Goal: Book appointment/travel/reservation: Book appointment/travel/reservation

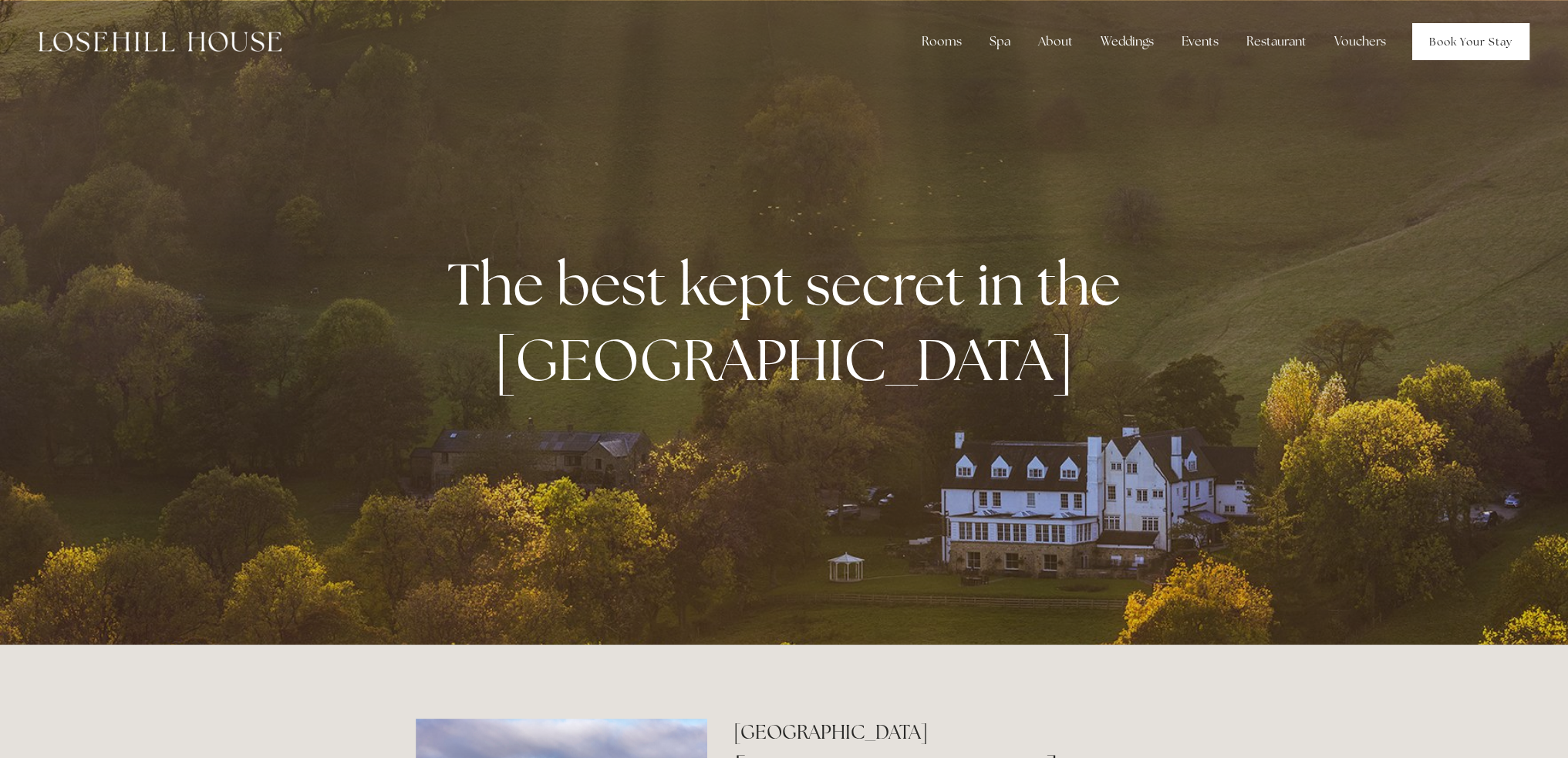
click at [1443, 43] on link "Book Your Stay" at bounding box center [1471, 41] width 117 height 37
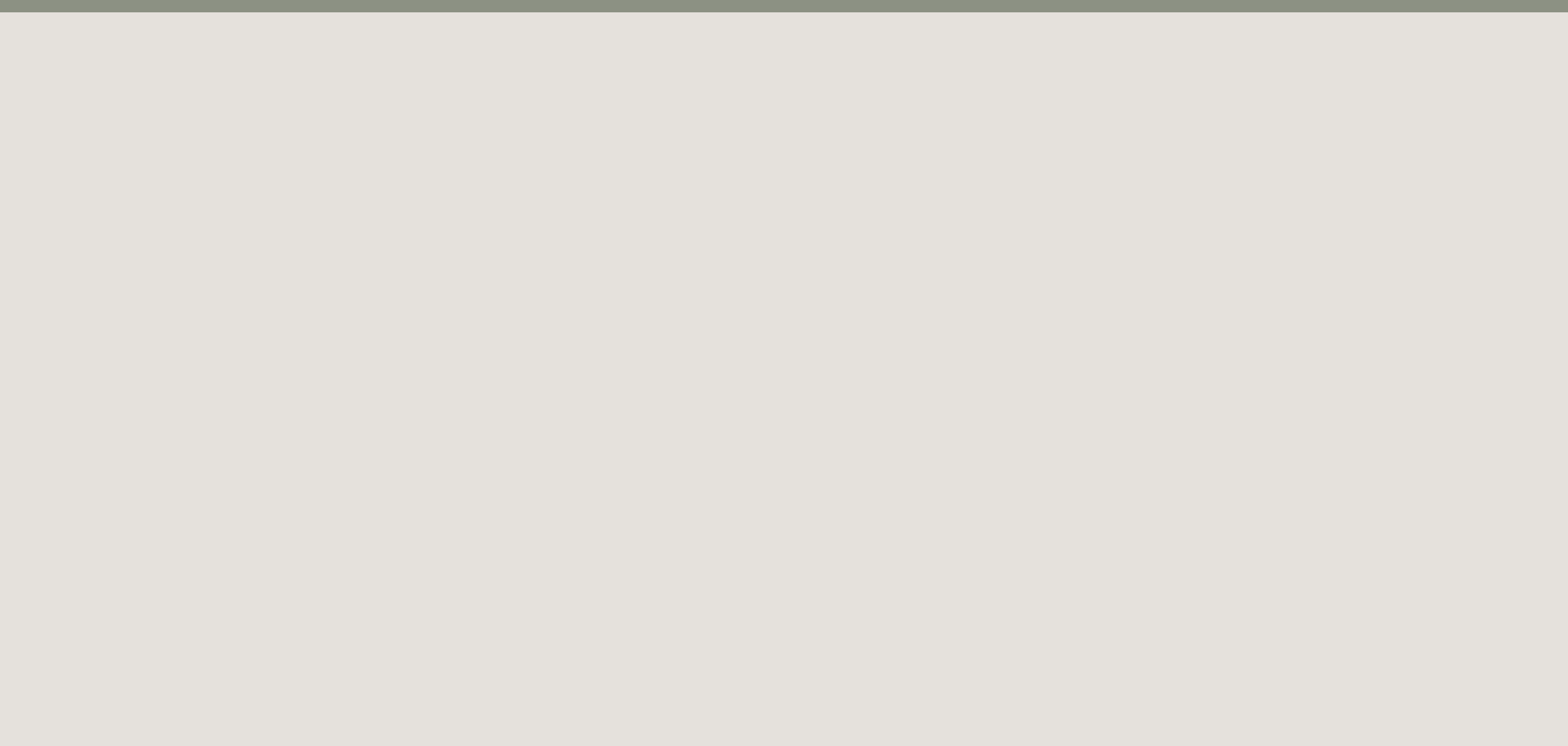
scroll to position [83, 0]
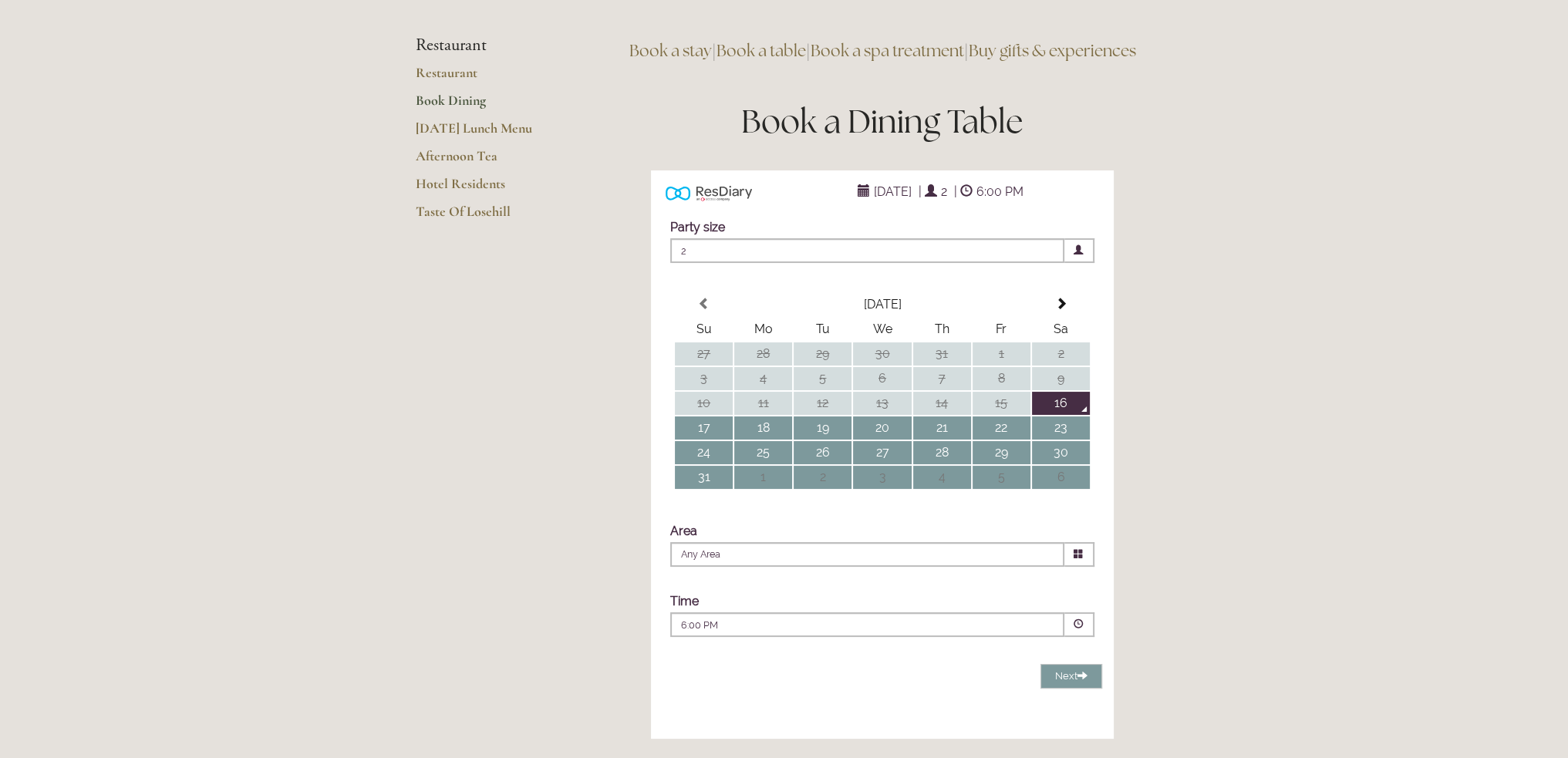
scroll to position [232, 0]
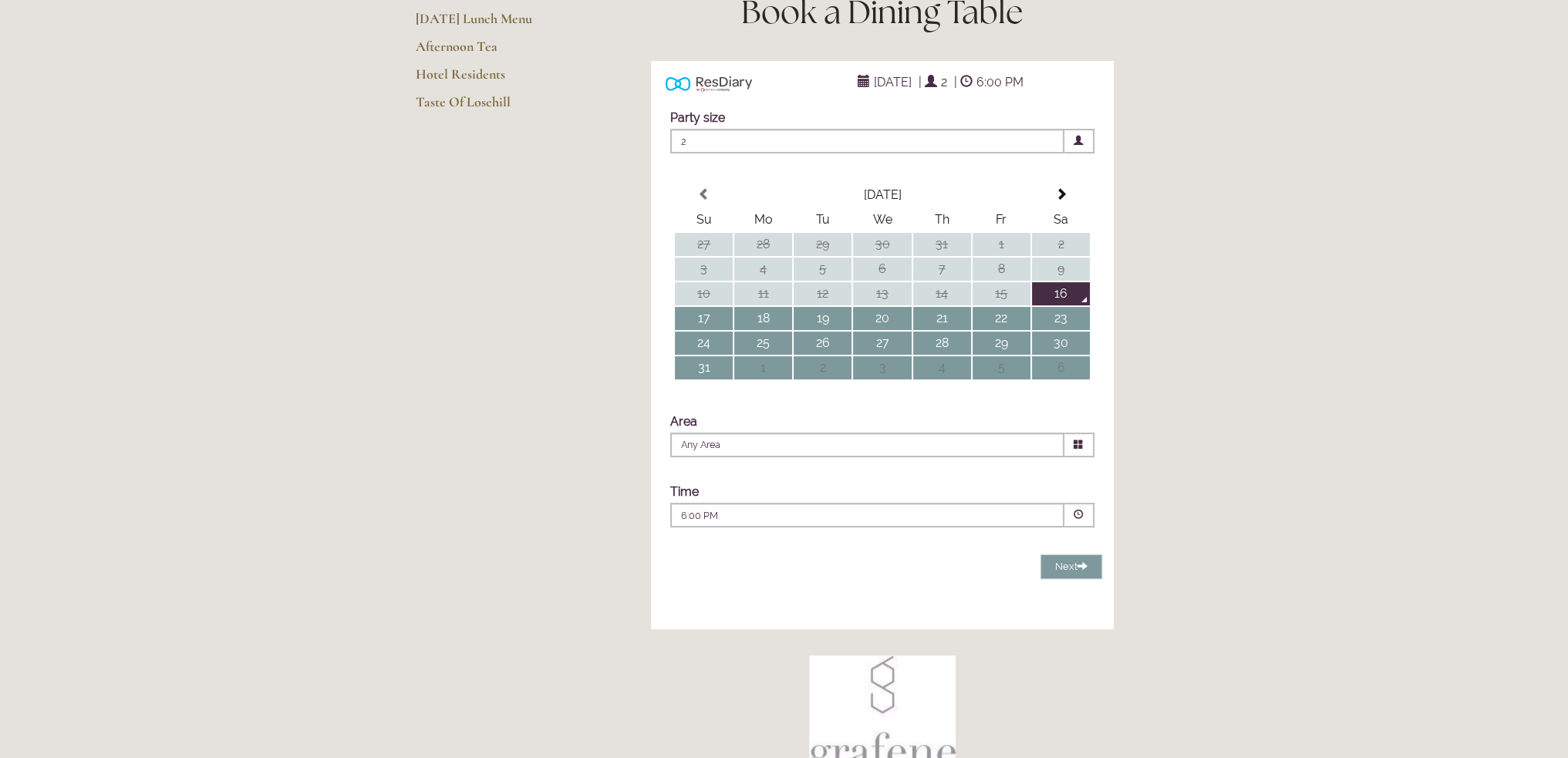
click at [1080, 520] on span at bounding box center [1078, 515] width 10 height 10
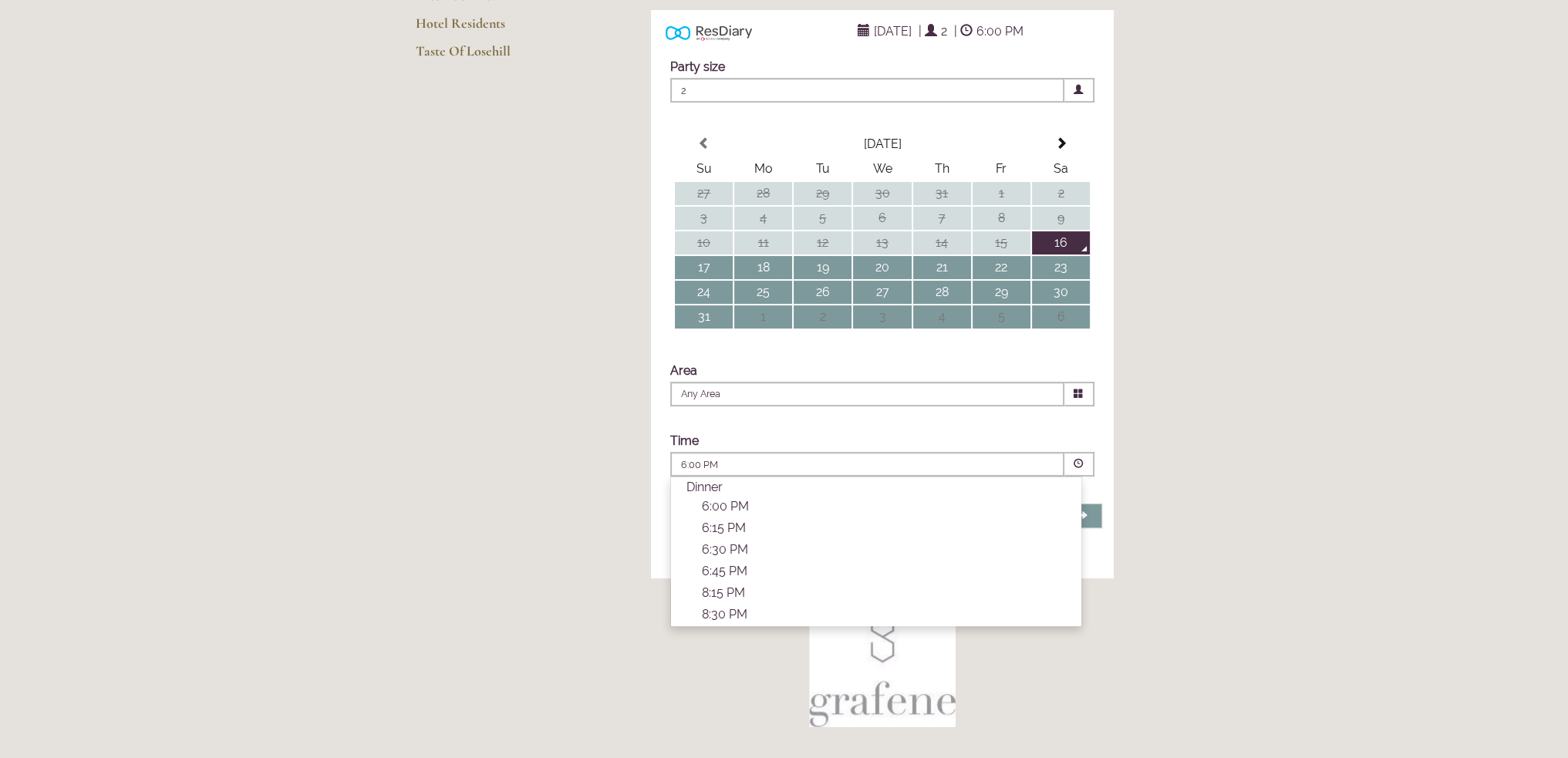
scroll to position [308, 0]
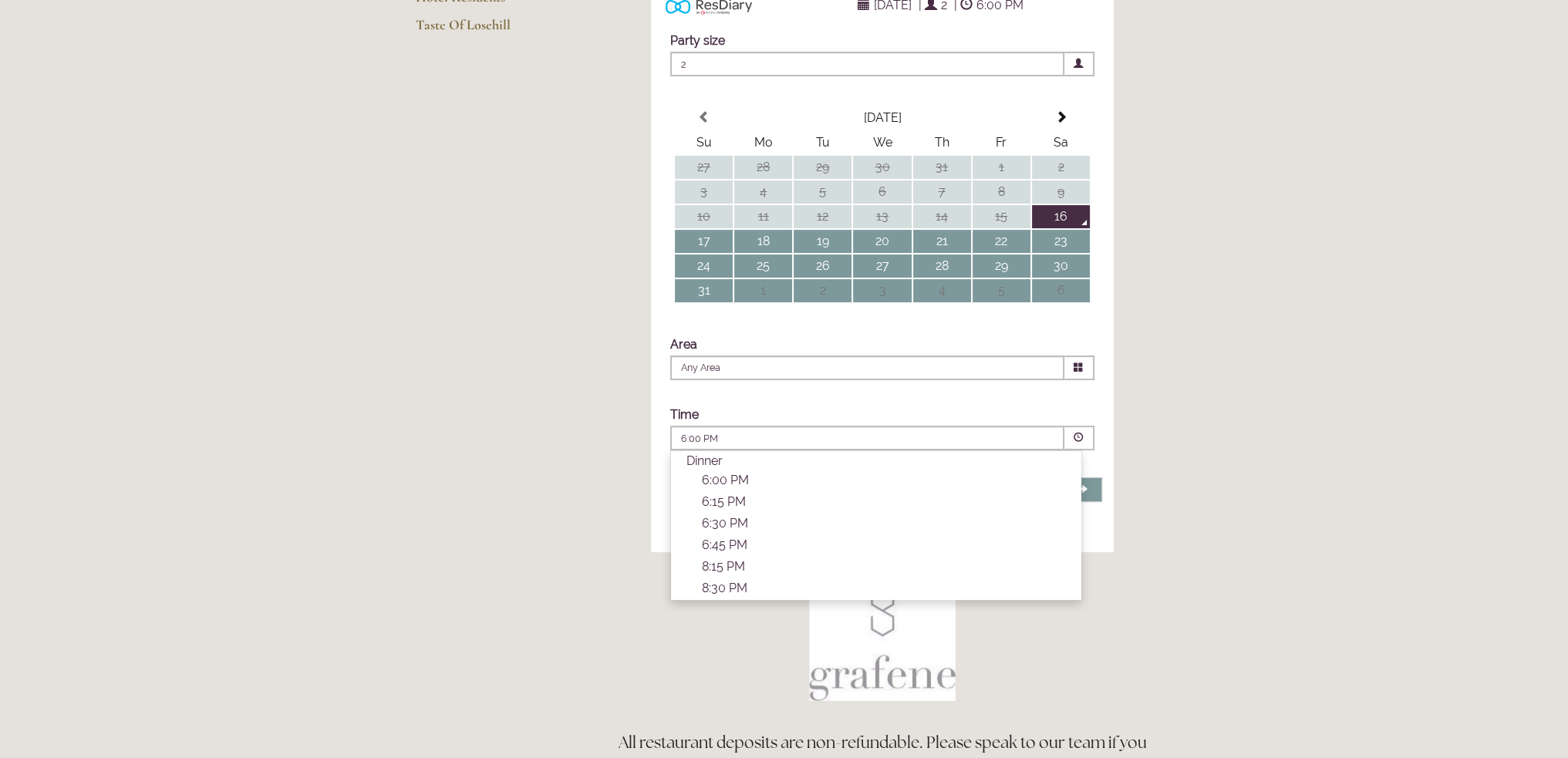
click at [533, 379] on main "Restaurant Restaurant Book Dining Sunday Lunch Menu Afternoon Tea Hotel Residen…" at bounding box center [784, 364] width 787 height 1180
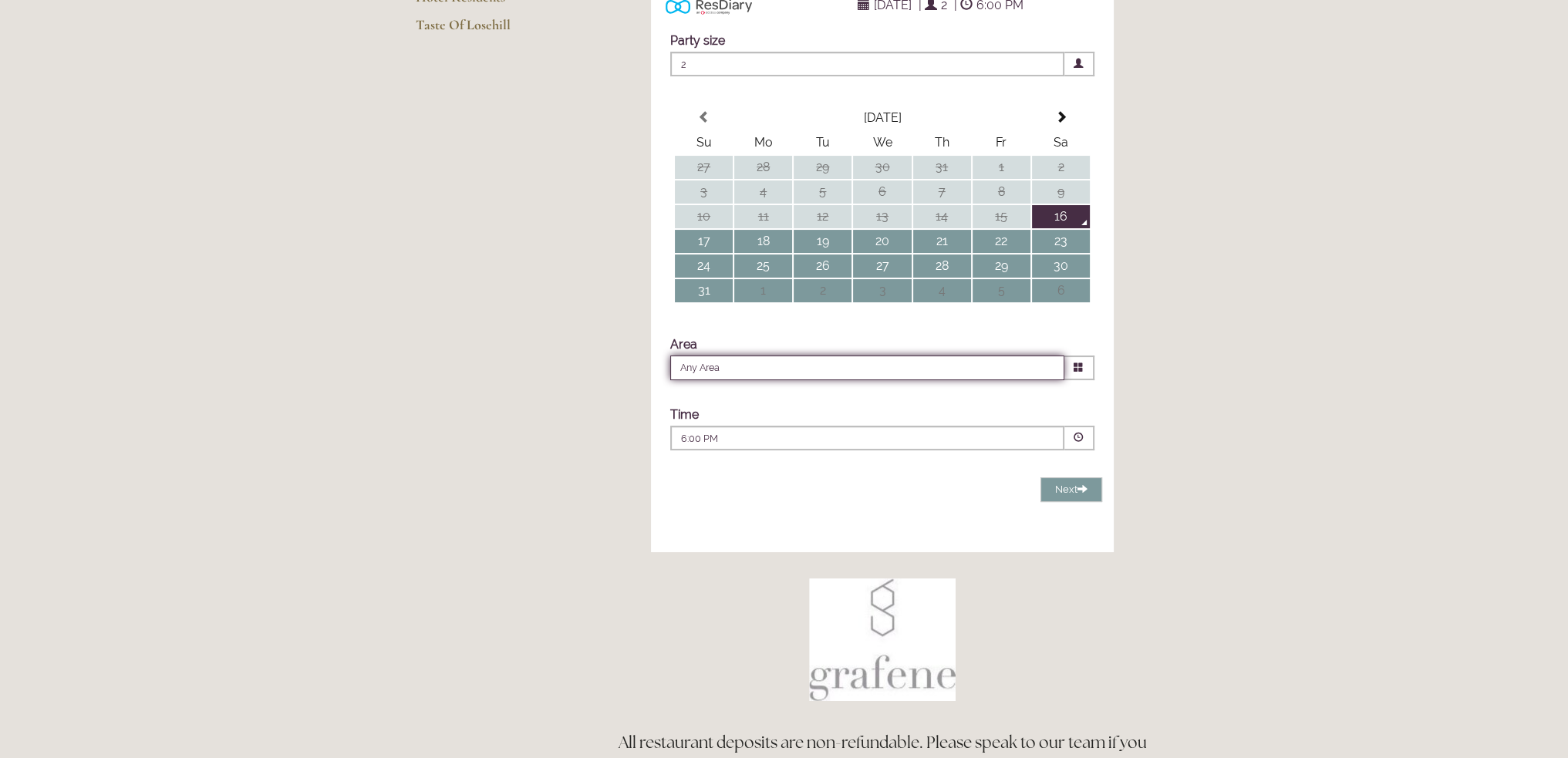
click at [773, 380] on input "Any Area" at bounding box center [867, 368] width 394 height 24
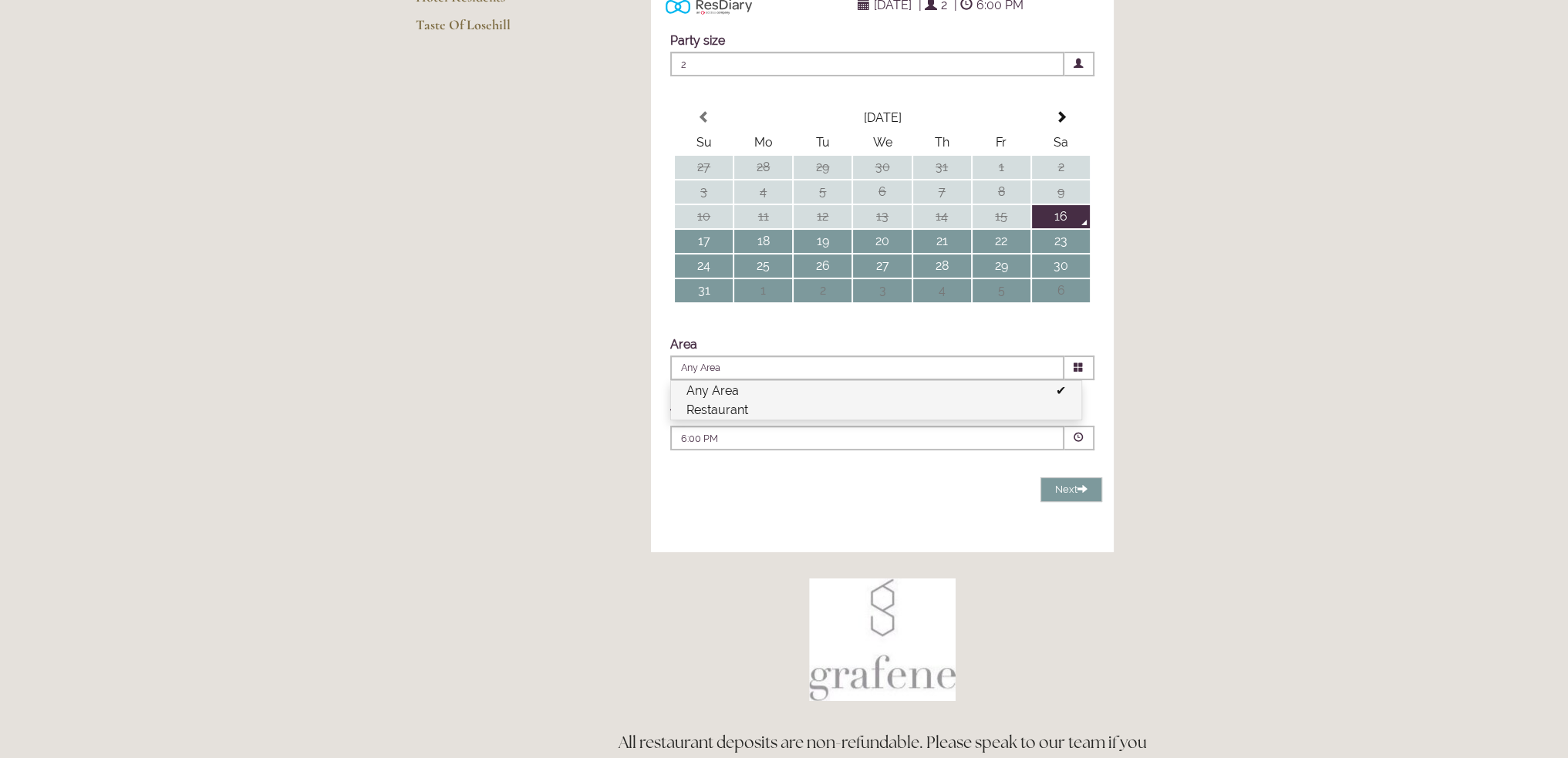
click at [735, 420] on li "Restaurant" at bounding box center [876, 409] width 410 height 19
type input "Restaurant"
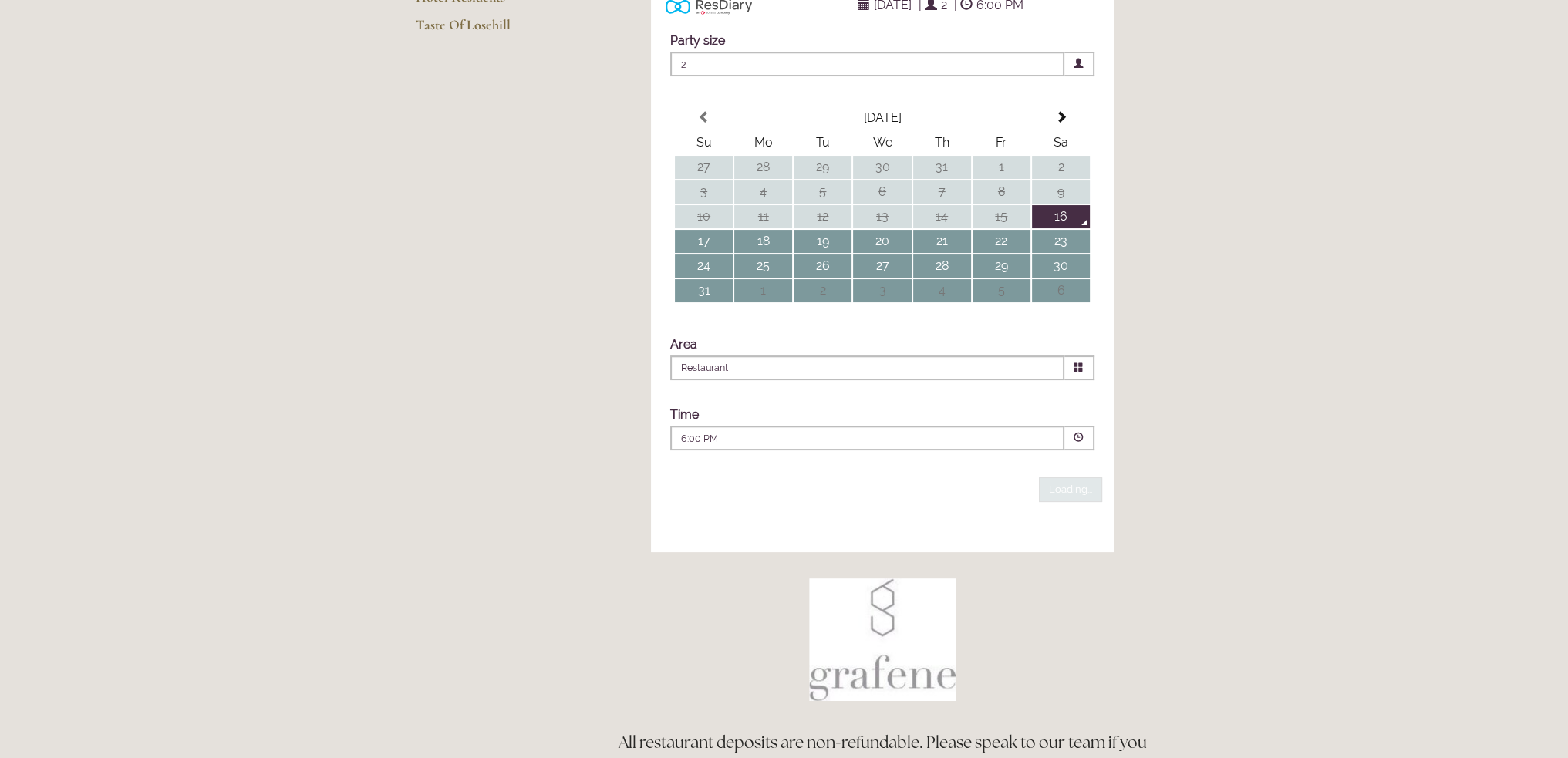
click at [726, 451] on div "6:00 PM Combined Shape Join Standby List" at bounding box center [867, 437] width 394 height 24
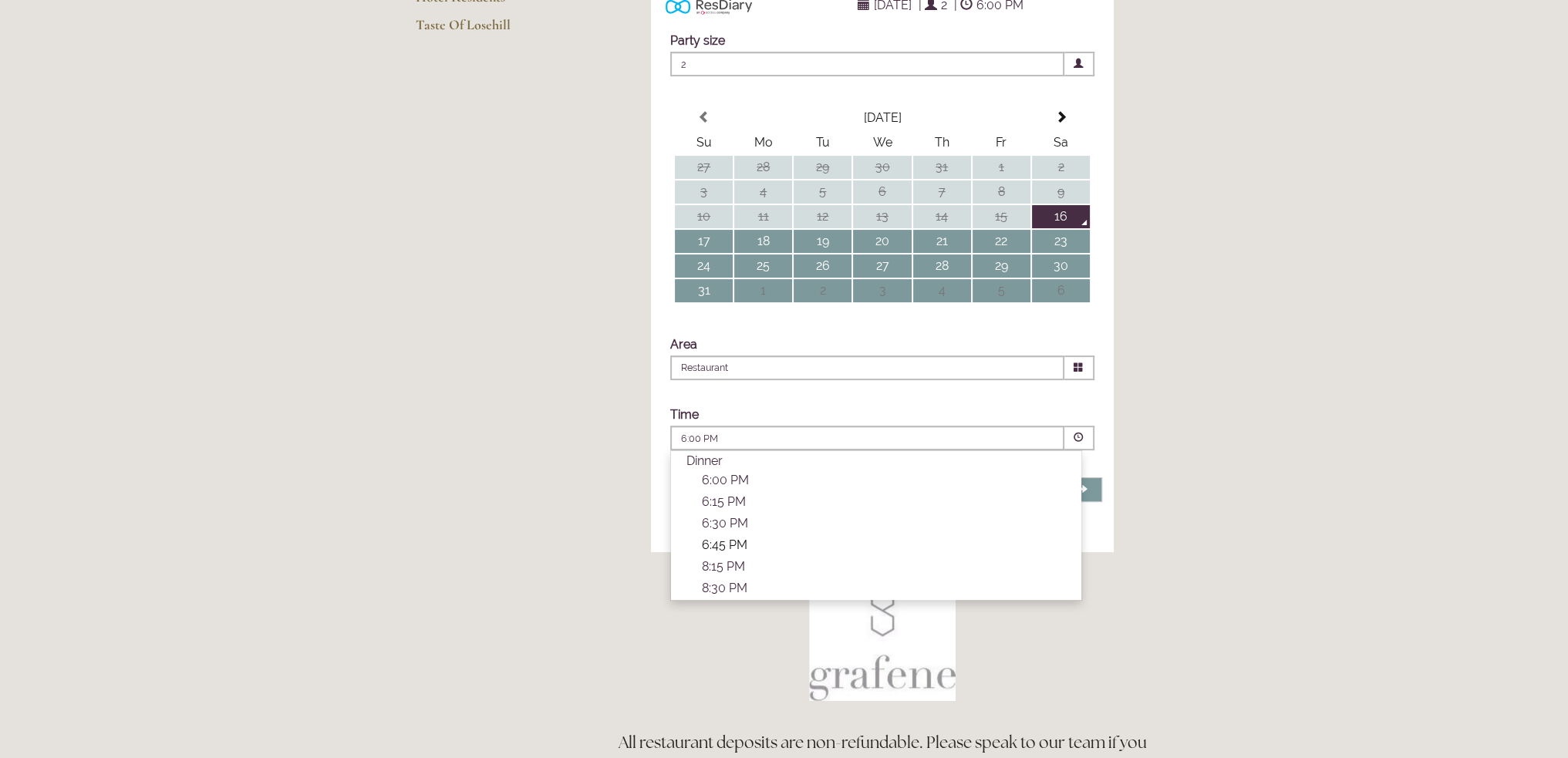
click at [727, 553] on p "6:45 PM" at bounding box center [884, 545] width 364 height 14
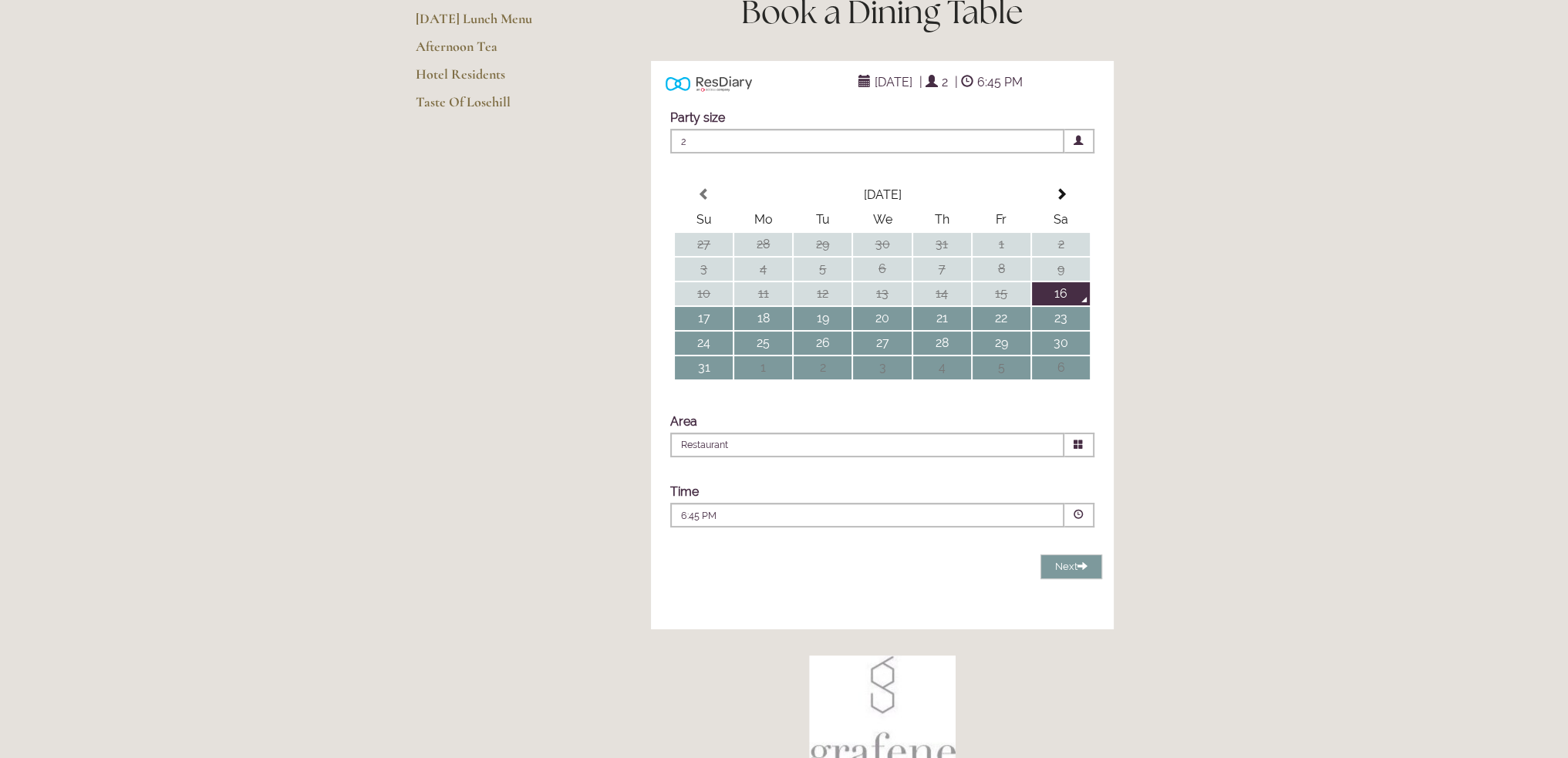
scroll to position [0, 0]
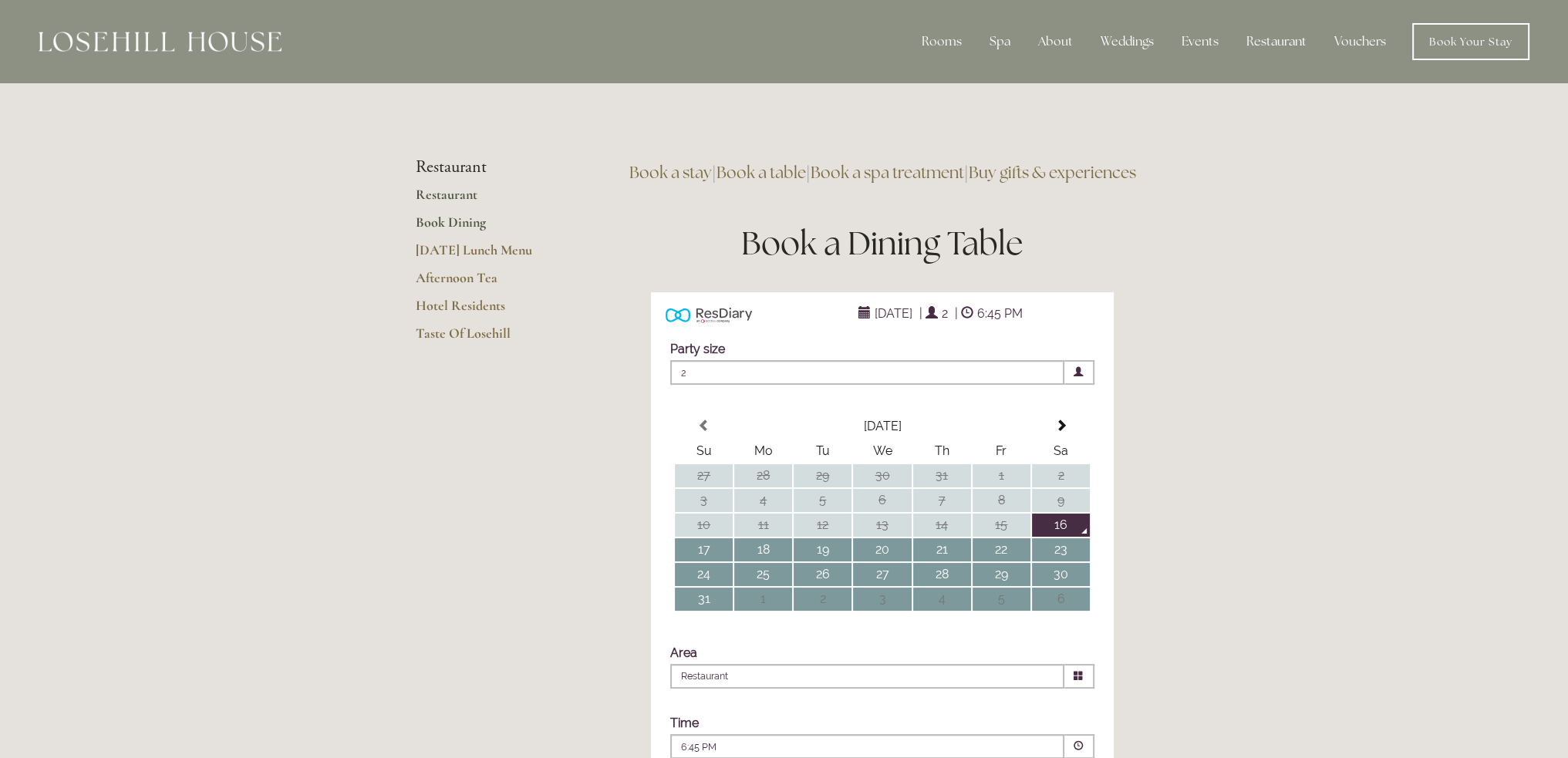
click at [451, 196] on link "Restaurant" at bounding box center [488, 199] width 147 height 28
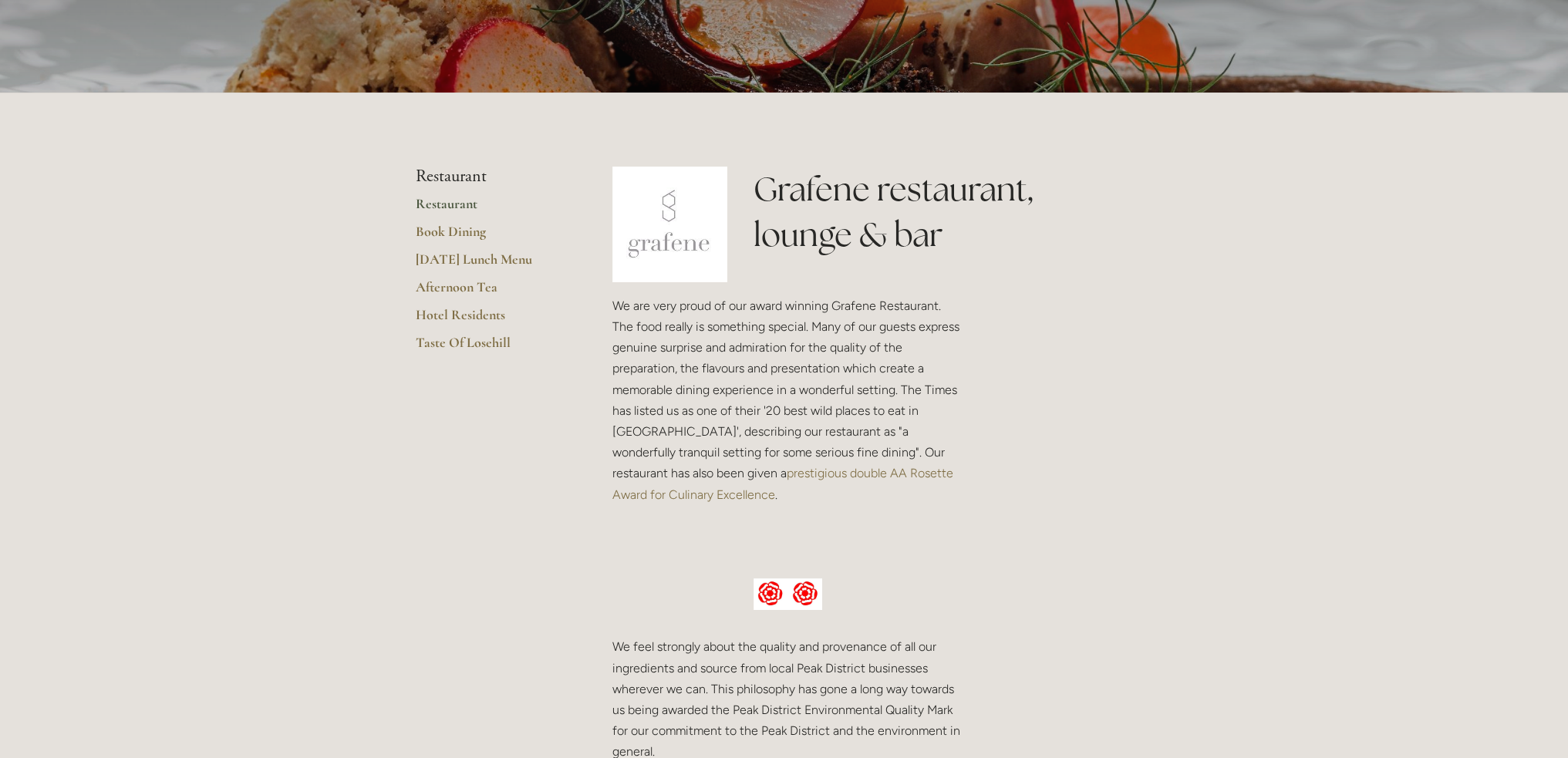
scroll to position [232, 0]
click at [442, 206] on link "Restaurant" at bounding box center [488, 209] width 147 height 28
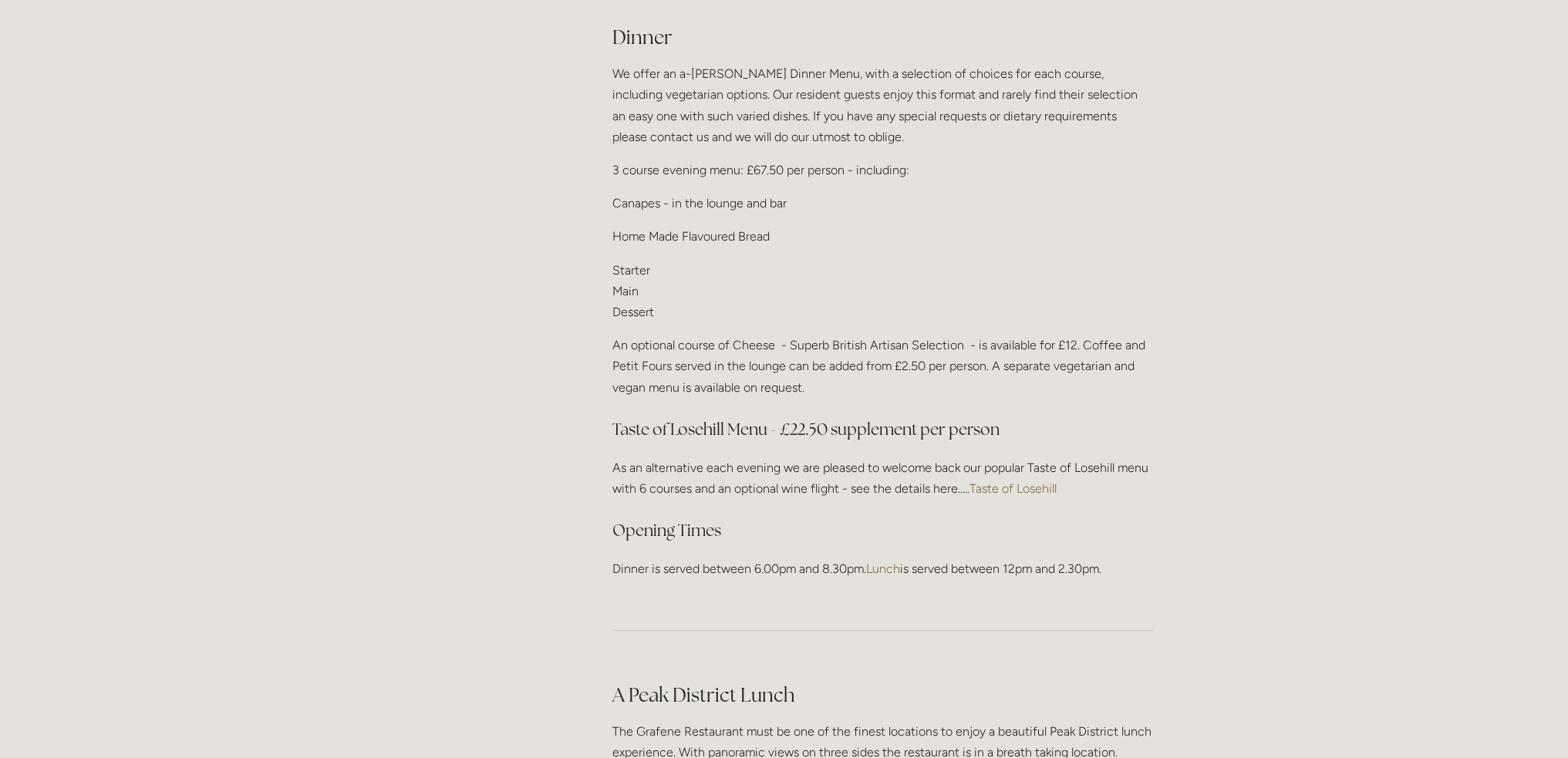
scroll to position [1851, 0]
click at [1023, 486] on link "Taste of Losehill" at bounding box center [1013, 491] width 87 height 14
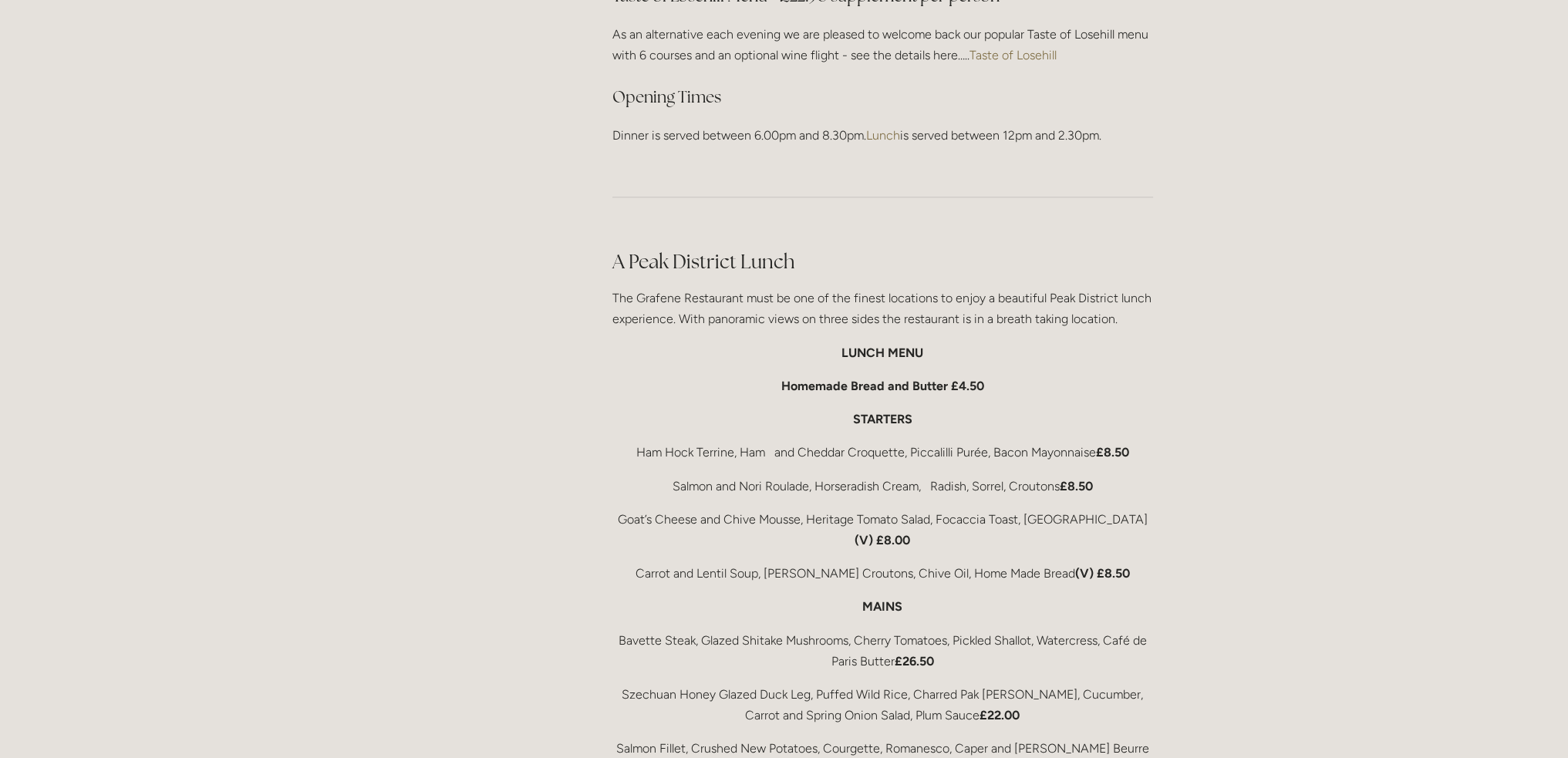
scroll to position [2315, 0]
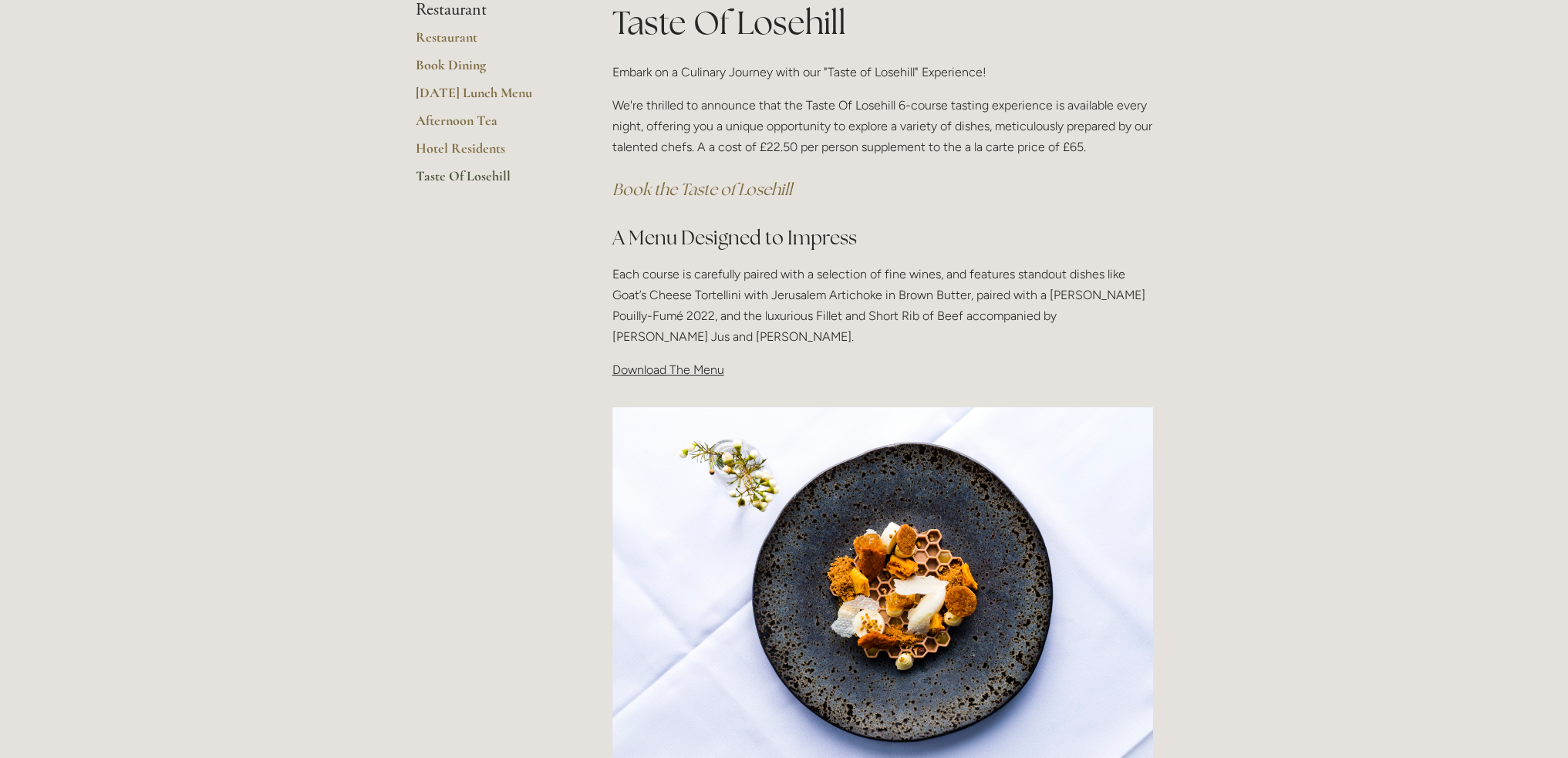
scroll to position [308, 0]
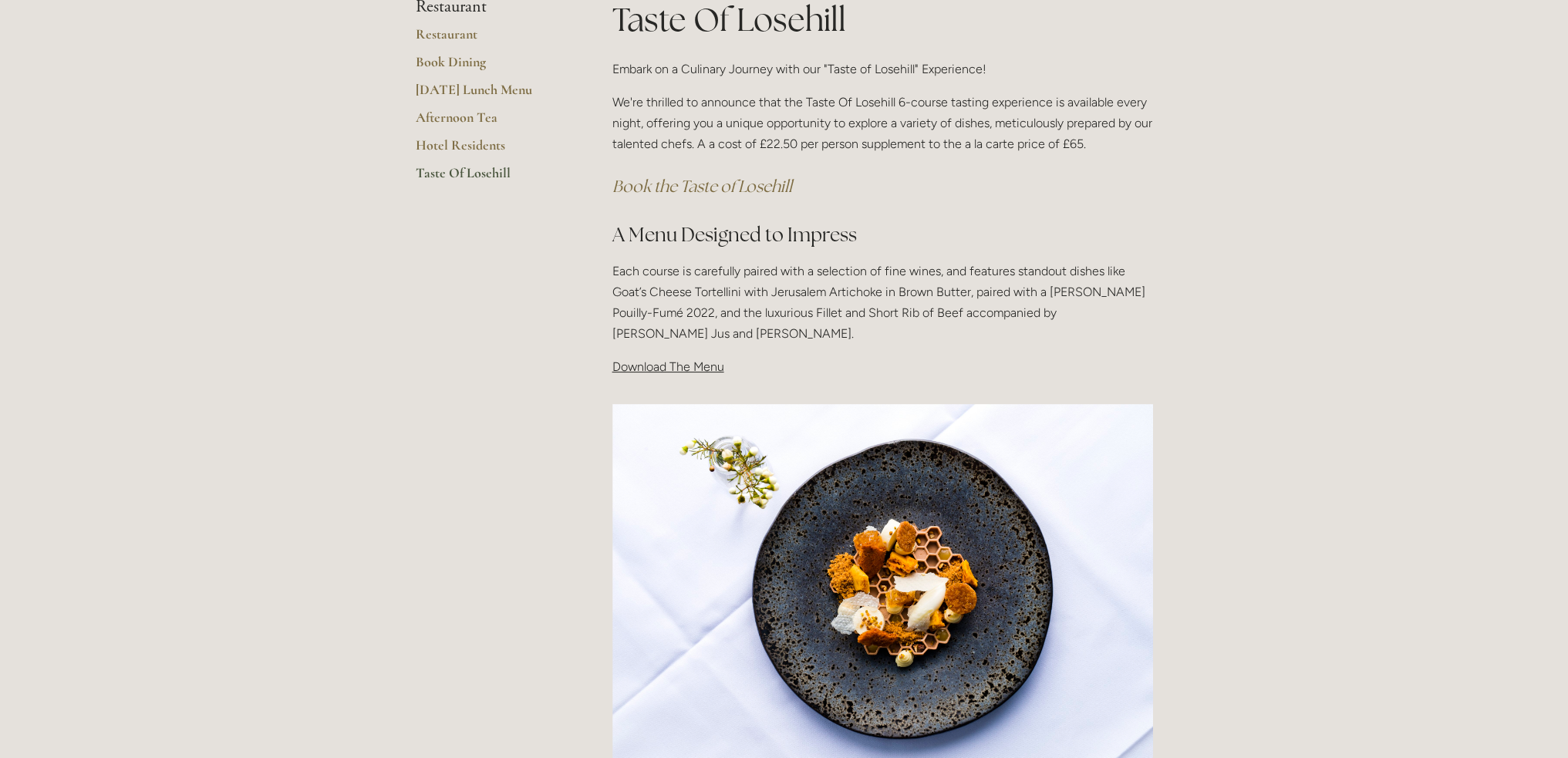
click at [679, 363] on span "Download The Menu" at bounding box center [669, 367] width 112 height 14
click at [642, 370] on span "Download The Menu" at bounding box center [669, 367] width 112 height 14
drag, startPoint x: 630, startPoint y: 367, endPoint x: 620, endPoint y: 367, distance: 10.0
click at [620, 367] on span "Download The Menu" at bounding box center [669, 367] width 112 height 14
click at [704, 374] on span "Download The Menu" at bounding box center [669, 367] width 112 height 14
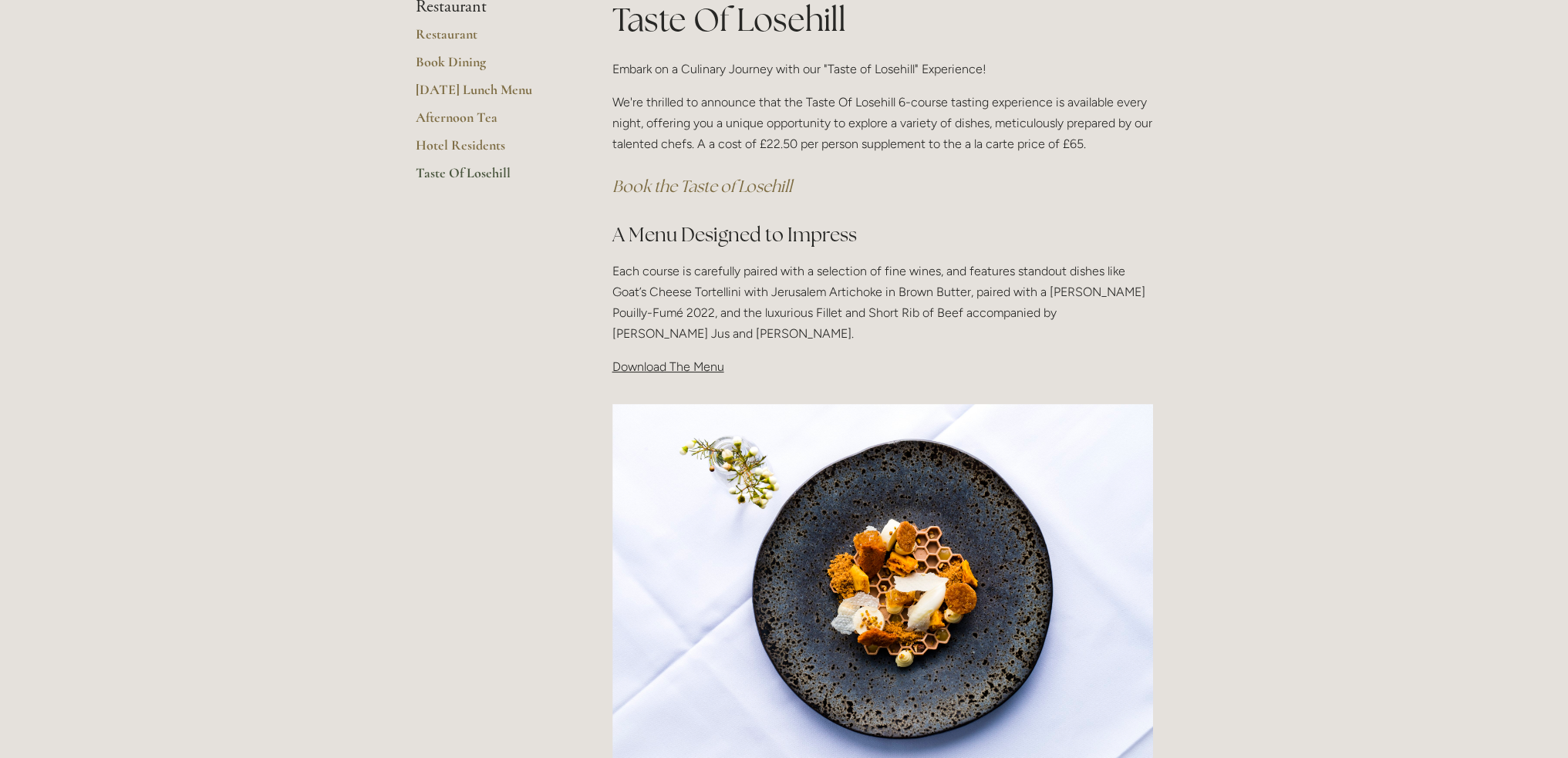
click at [701, 370] on span "Download The Menu" at bounding box center [669, 367] width 112 height 14
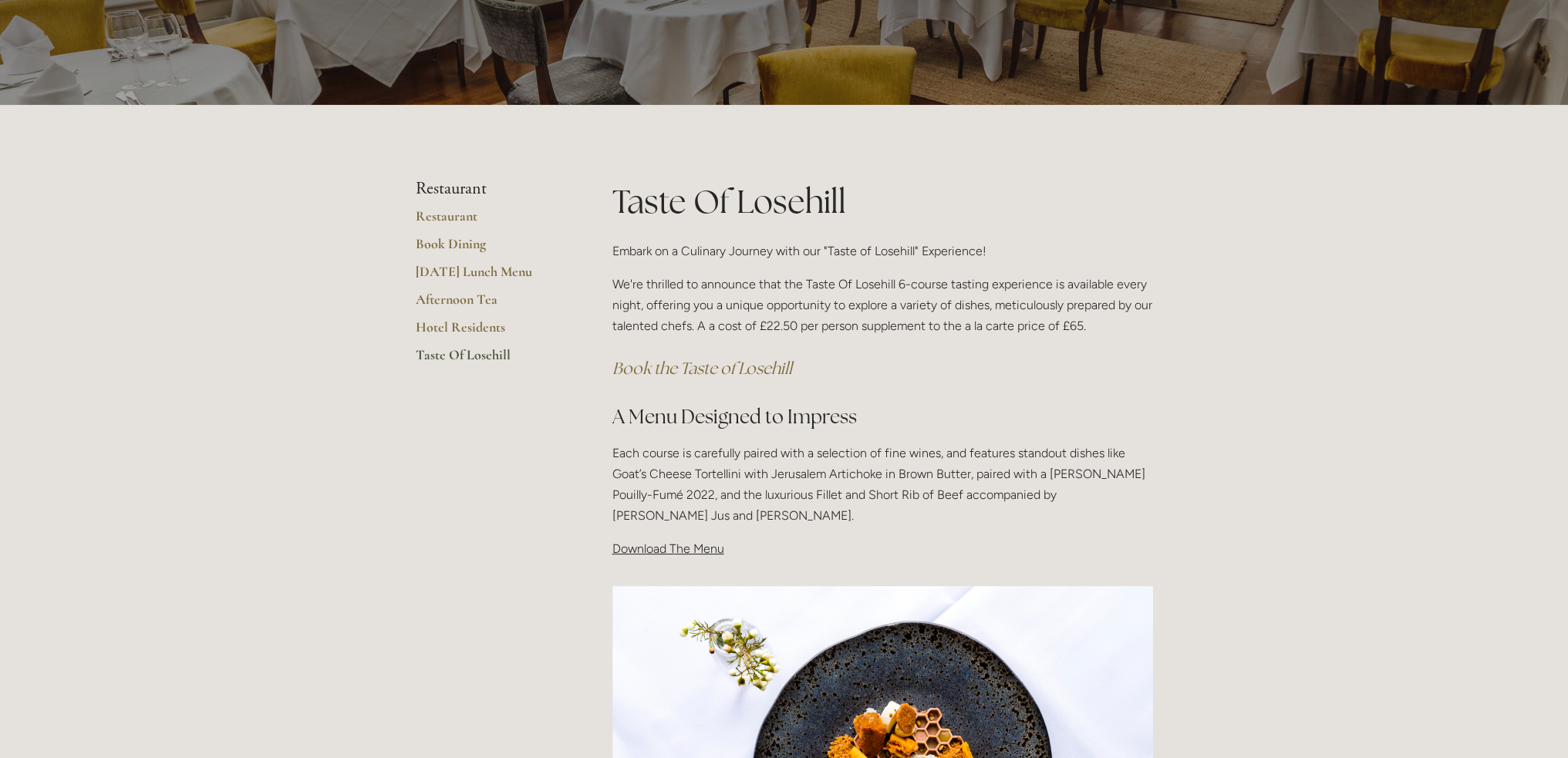
scroll to position [154, 0]
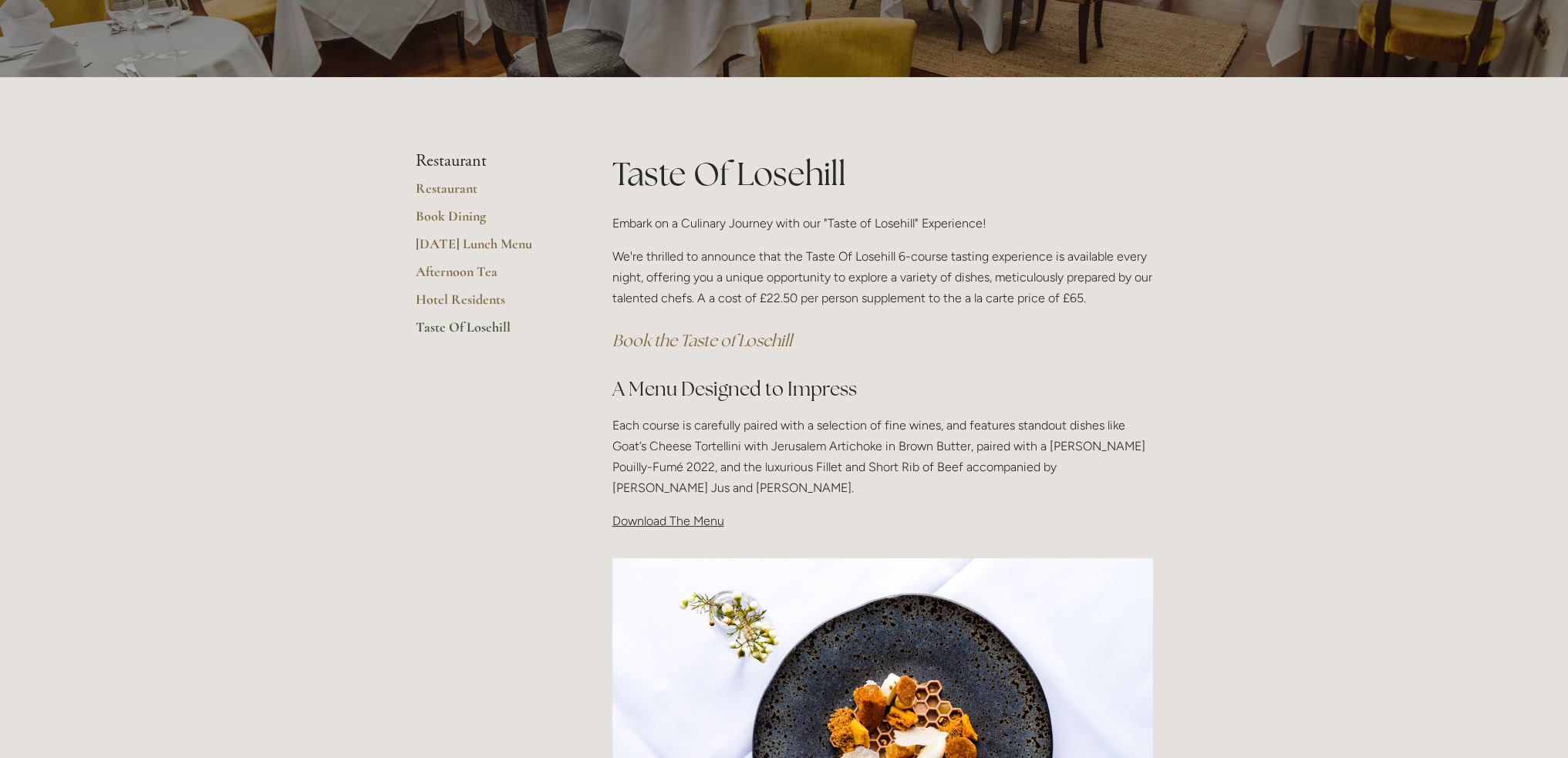
click at [689, 518] on span "Download The Menu" at bounding box center [669, 521] width 112 height 14
click at [642, 524] on span "Download The Menu" at bounding box center [669, 521] width 112 height 14
click at [746, 526] on p "Download The Menu" at bounding box center [883, 521] width 541 height 21
click at [694, 524] on span "Download The Menu" at bounding box center [669, 521] width 112 height 14
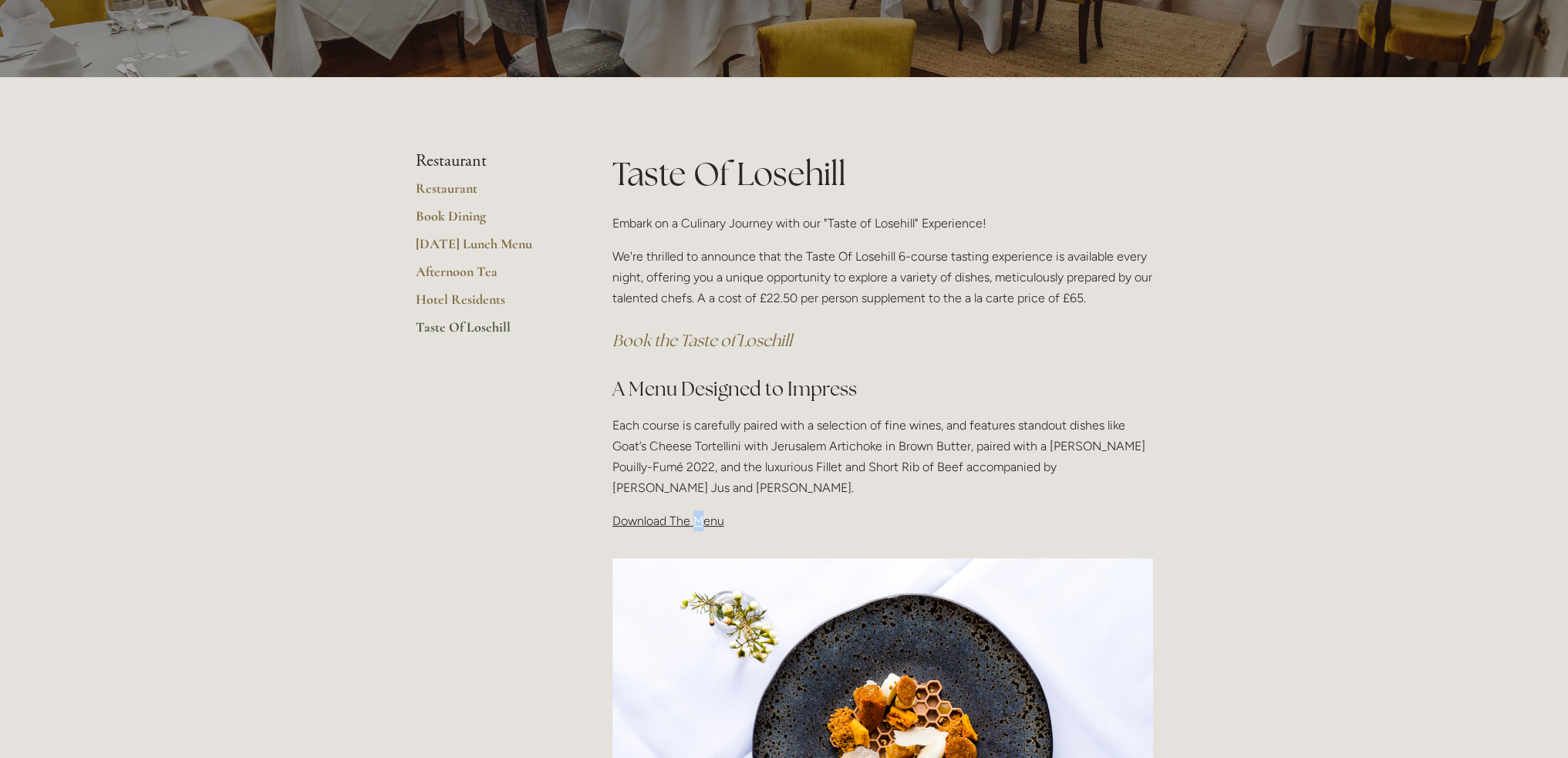
click at [694, 524] on span "Download The Menu" at bounding box center [669, 521] width 112 height 14
click at [805, 615] on img at bounding box center [883, 739] width 541 height 361
click at [685, 404] on div "Taste Of Losehill Embark on a Culinary Journey with our "Taste of Losehill" Exp…" at bounding box center [883, 342] width 541 height 381
click at [691, 378] on h2 "A Menu Designed to Impress" at bounding box center [883, 389] width 541 height 27
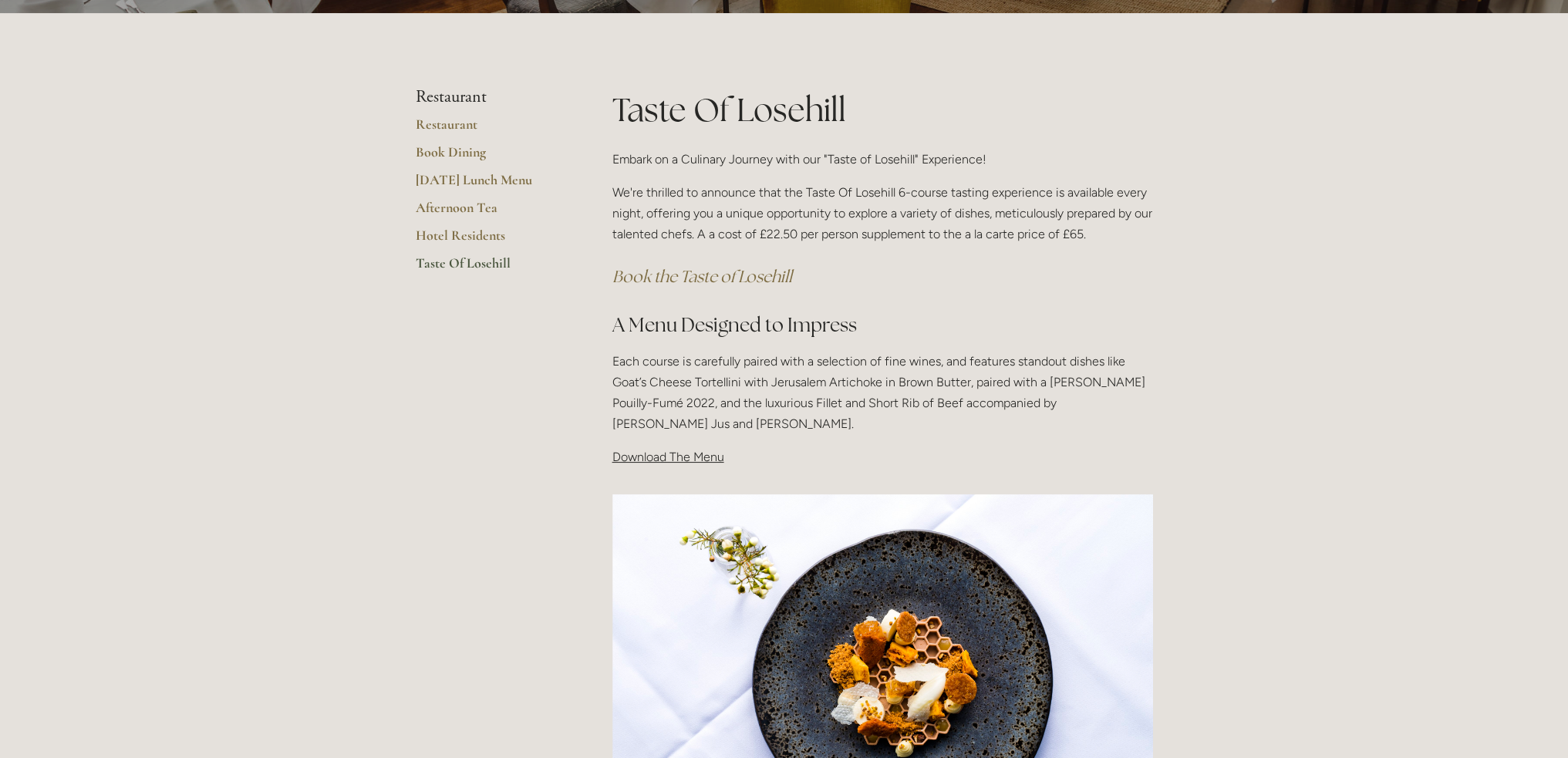
scroll to position [308, 0]
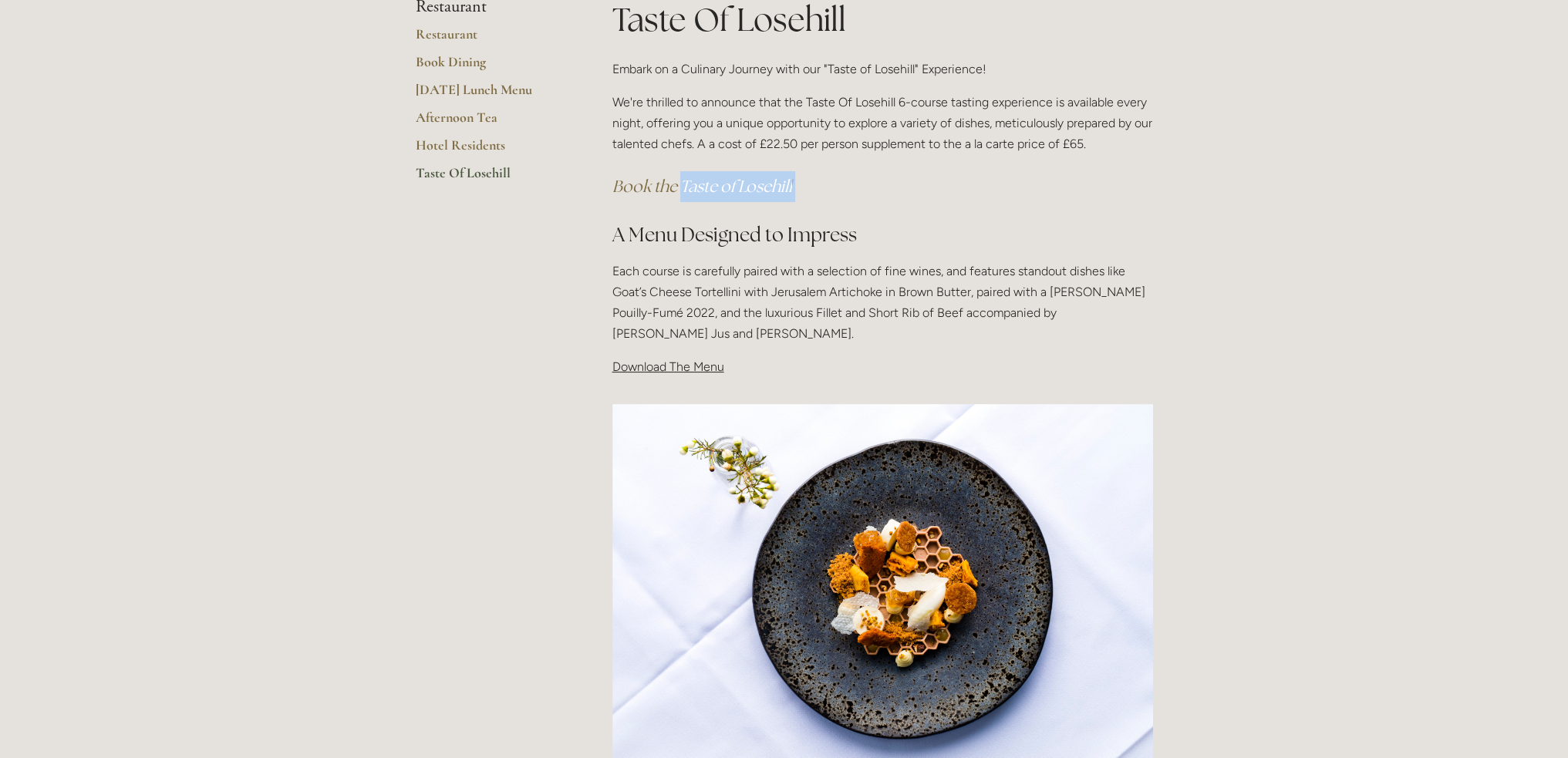
drag, startPoint x: 811, startPoint y: 185, endPoint x: 683, endPoint y: 187, distance: 128.0
click at [683, 187] on h3 "Book the Taste of Losehill" at bounding box center [883, 187] width 541 height 31
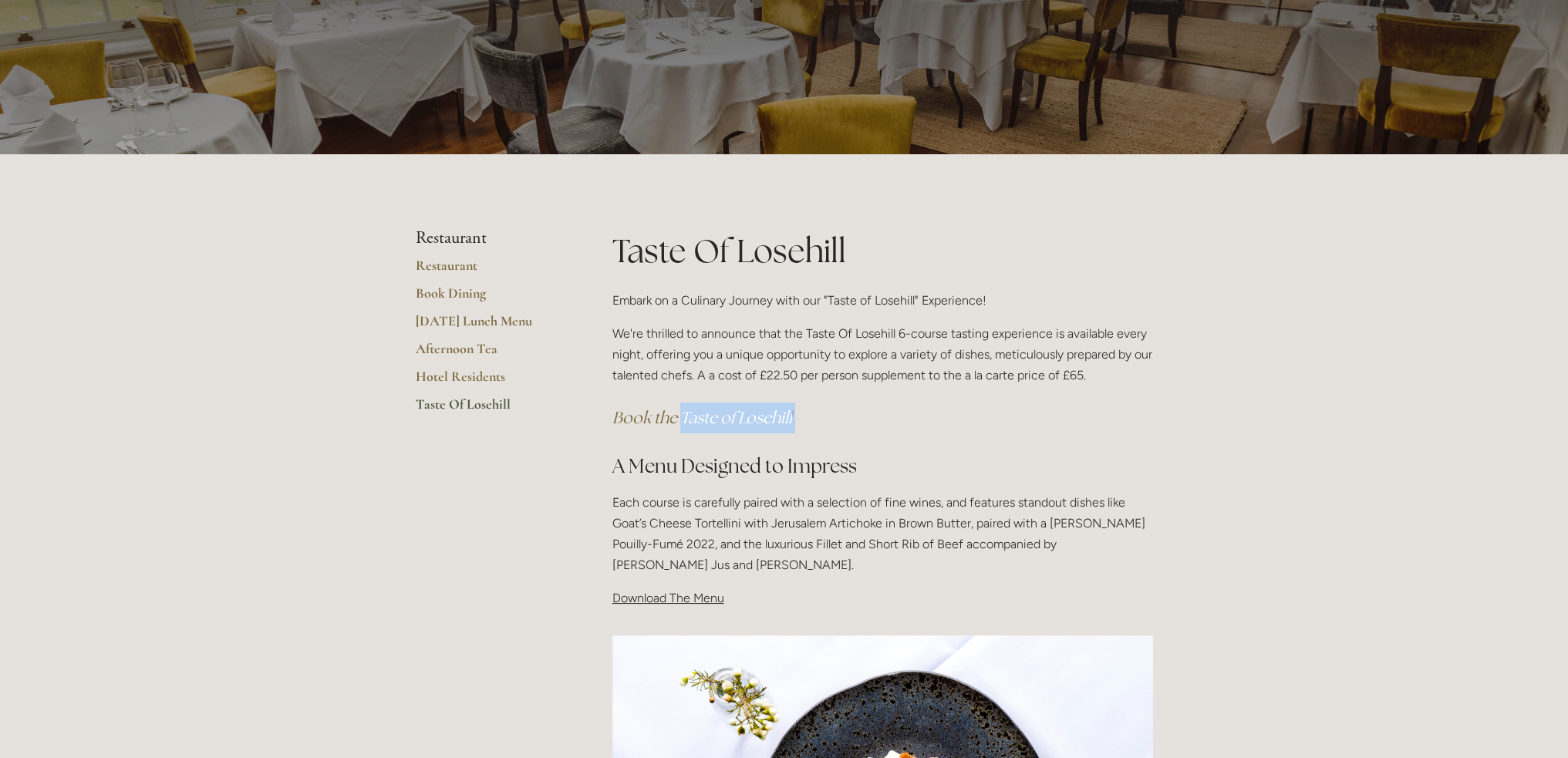
click at [469, 404] on link "Taste Of Losehill" at bounding box center [488, 409] width 147 height 28
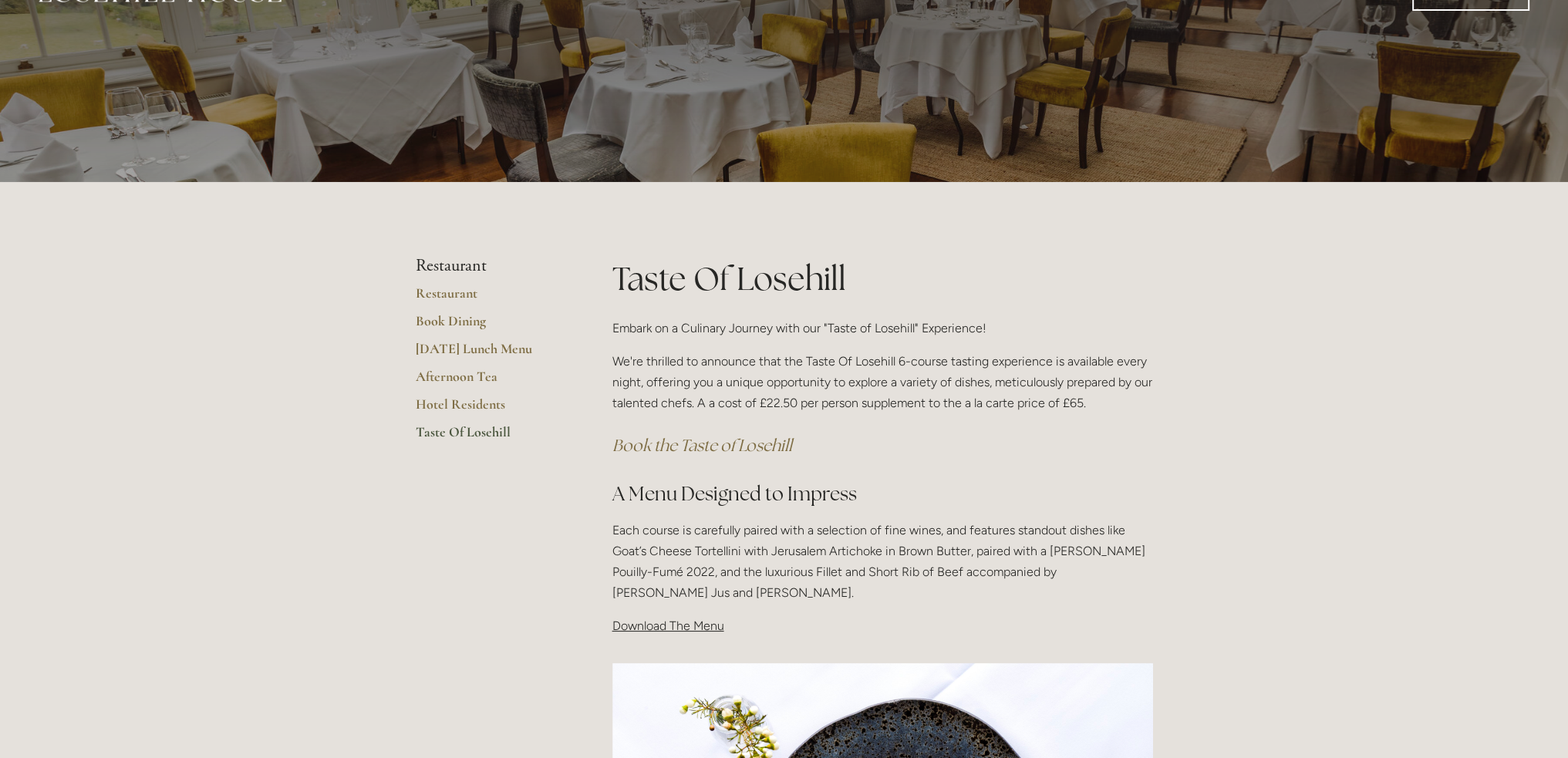
scroll to position [78, 0]
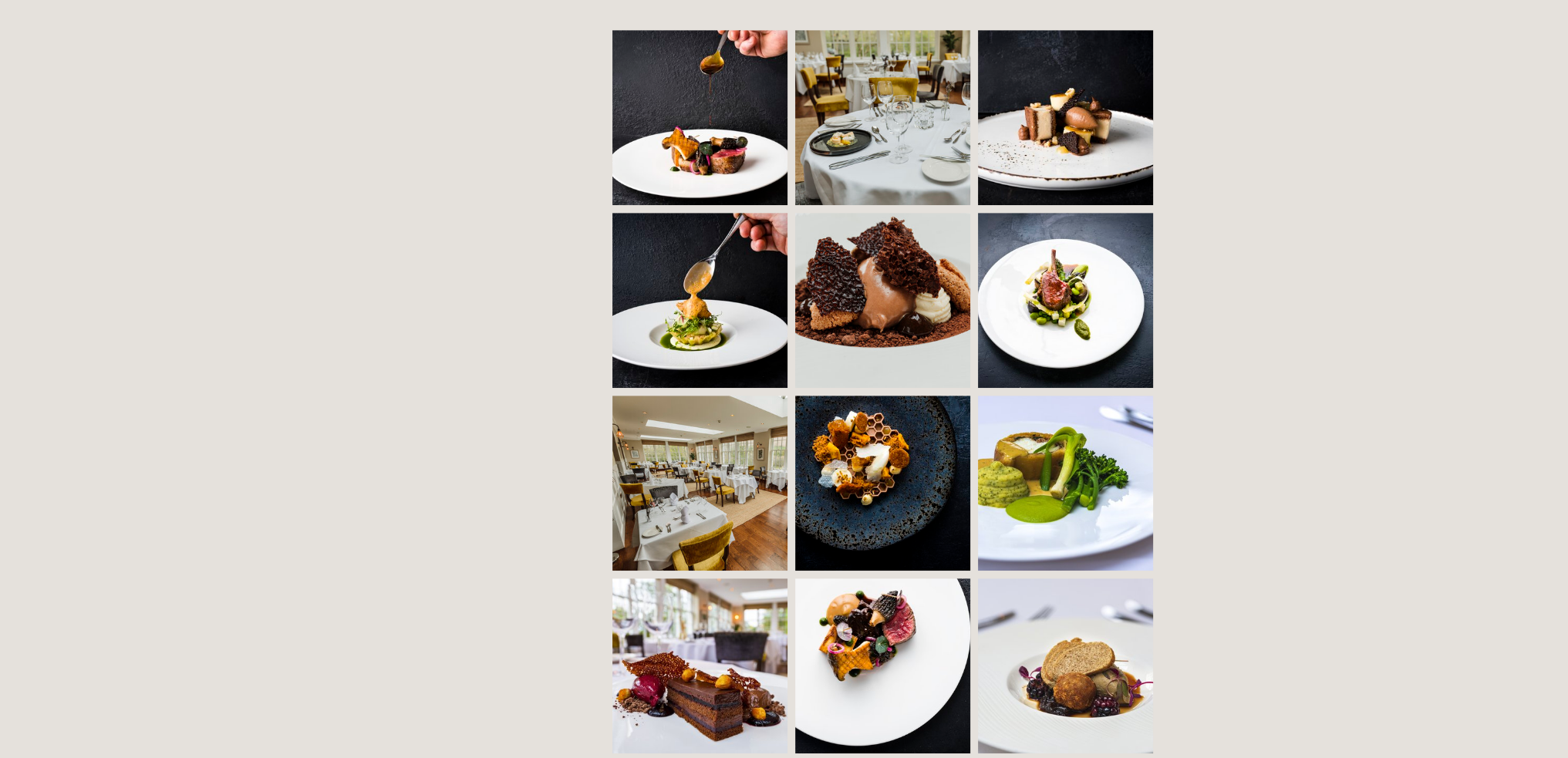
scroll to position [1157, 0]
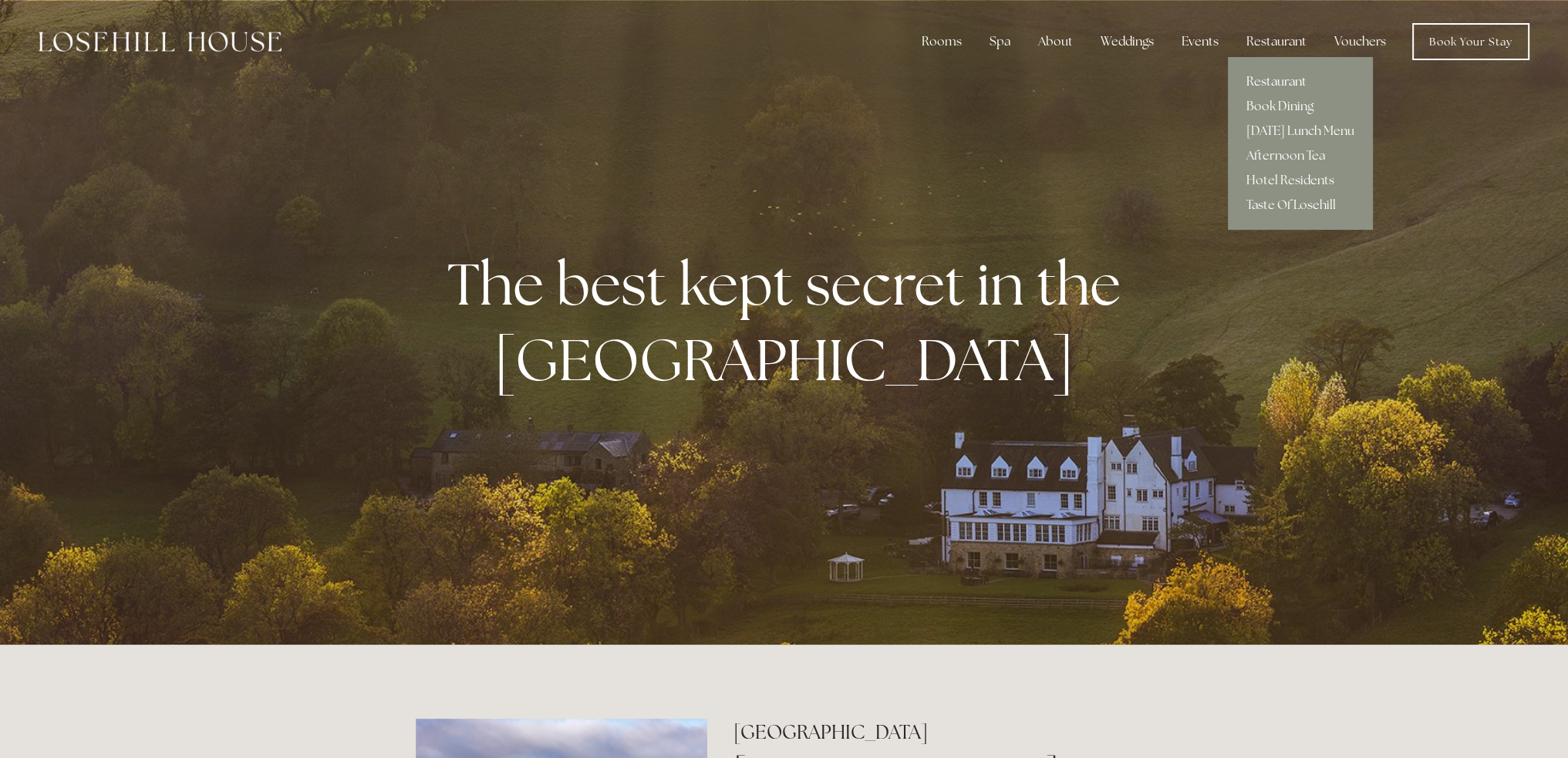
click at [1280, 81] on link "Restaurant" at bounding box center [1300, 81] width 145 height 24
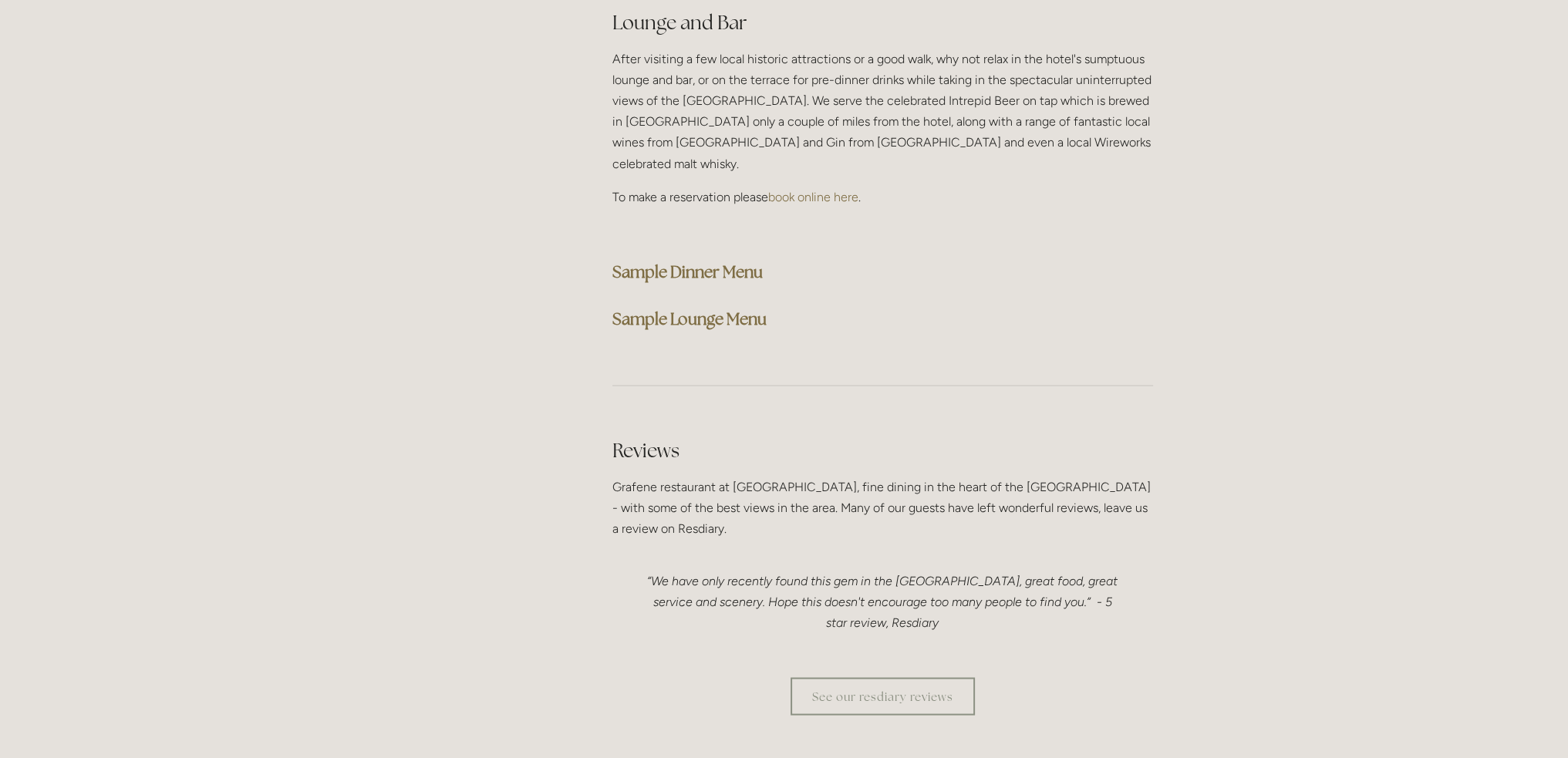
scroll to position [4012, 0]
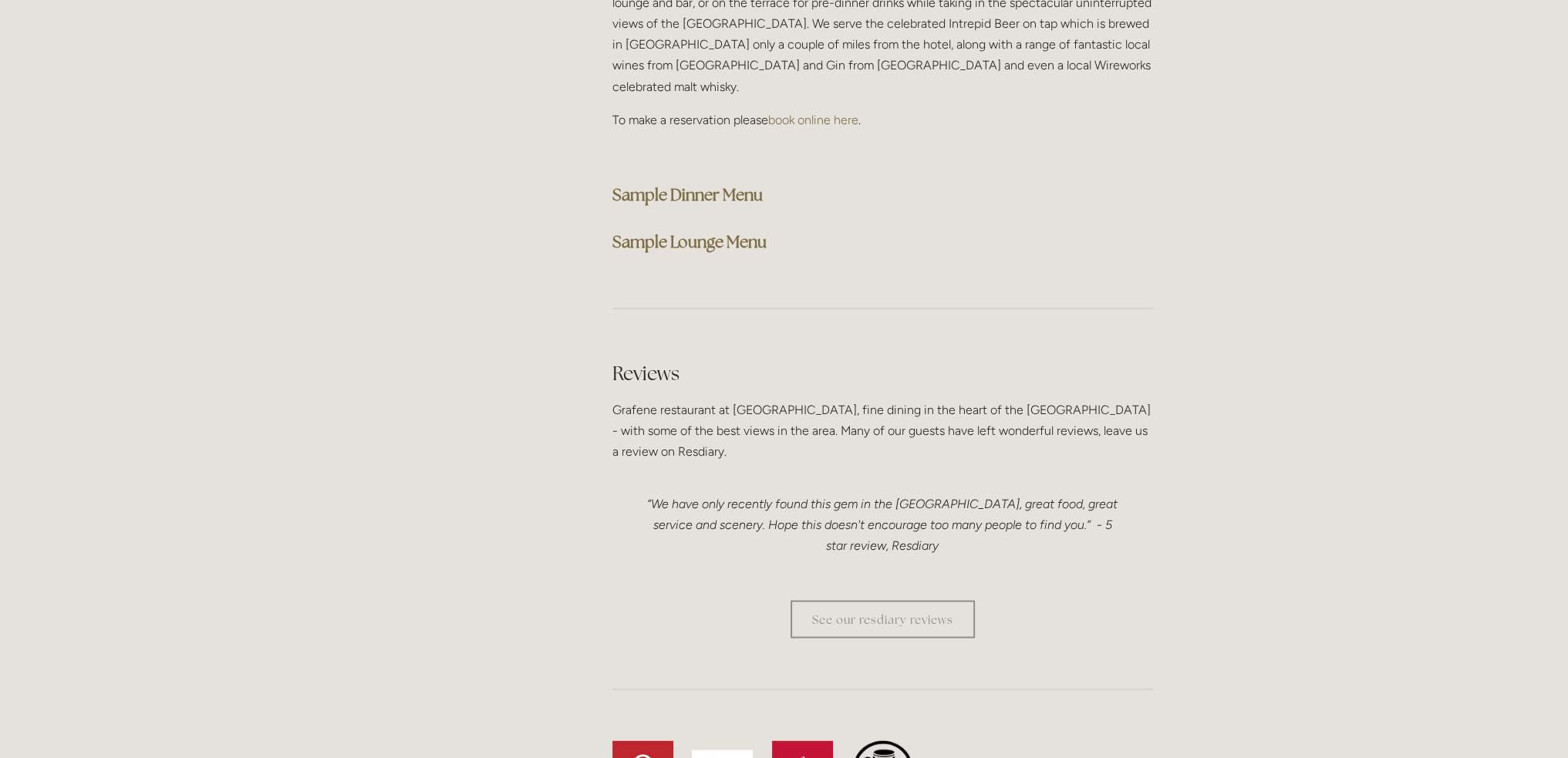
click at [716, 185] on strong "Sample Dinner Menu" at bounding box center [688, 195] width 150 height 21
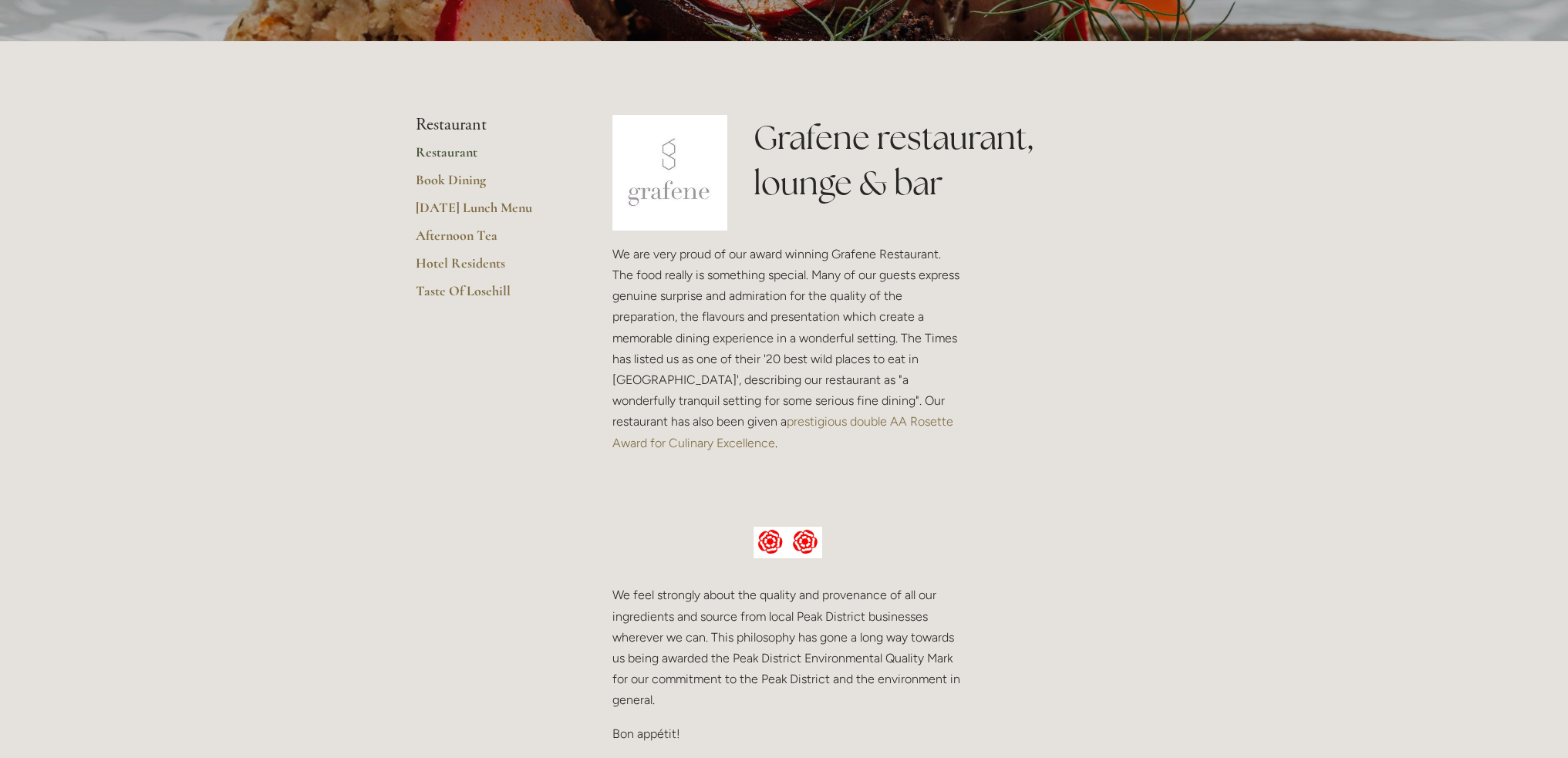
scroll to position [308, 0]
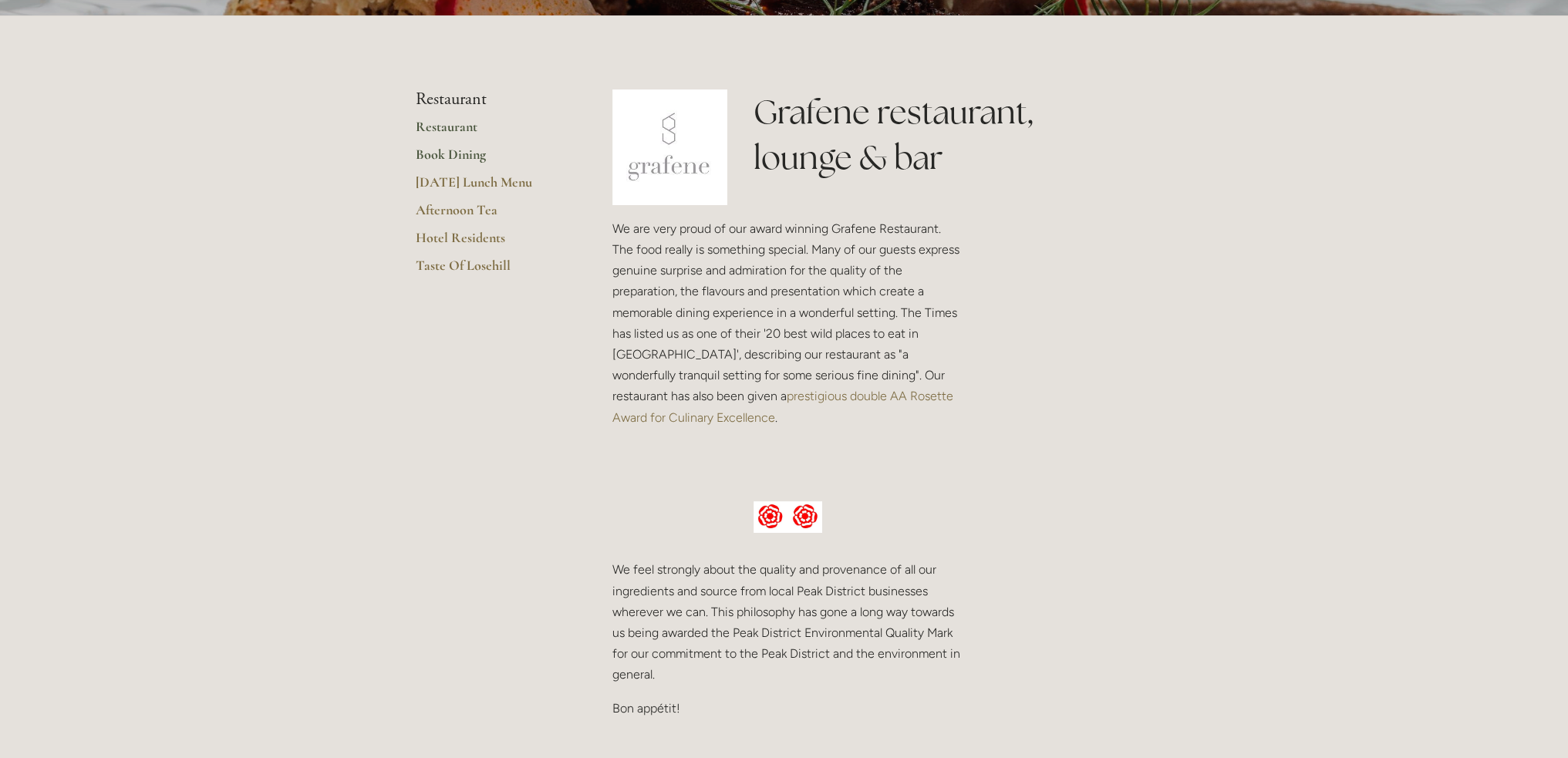
click at [448, 152] on link "Book Dining" at bounding box center [488, 160] width 147 height 28
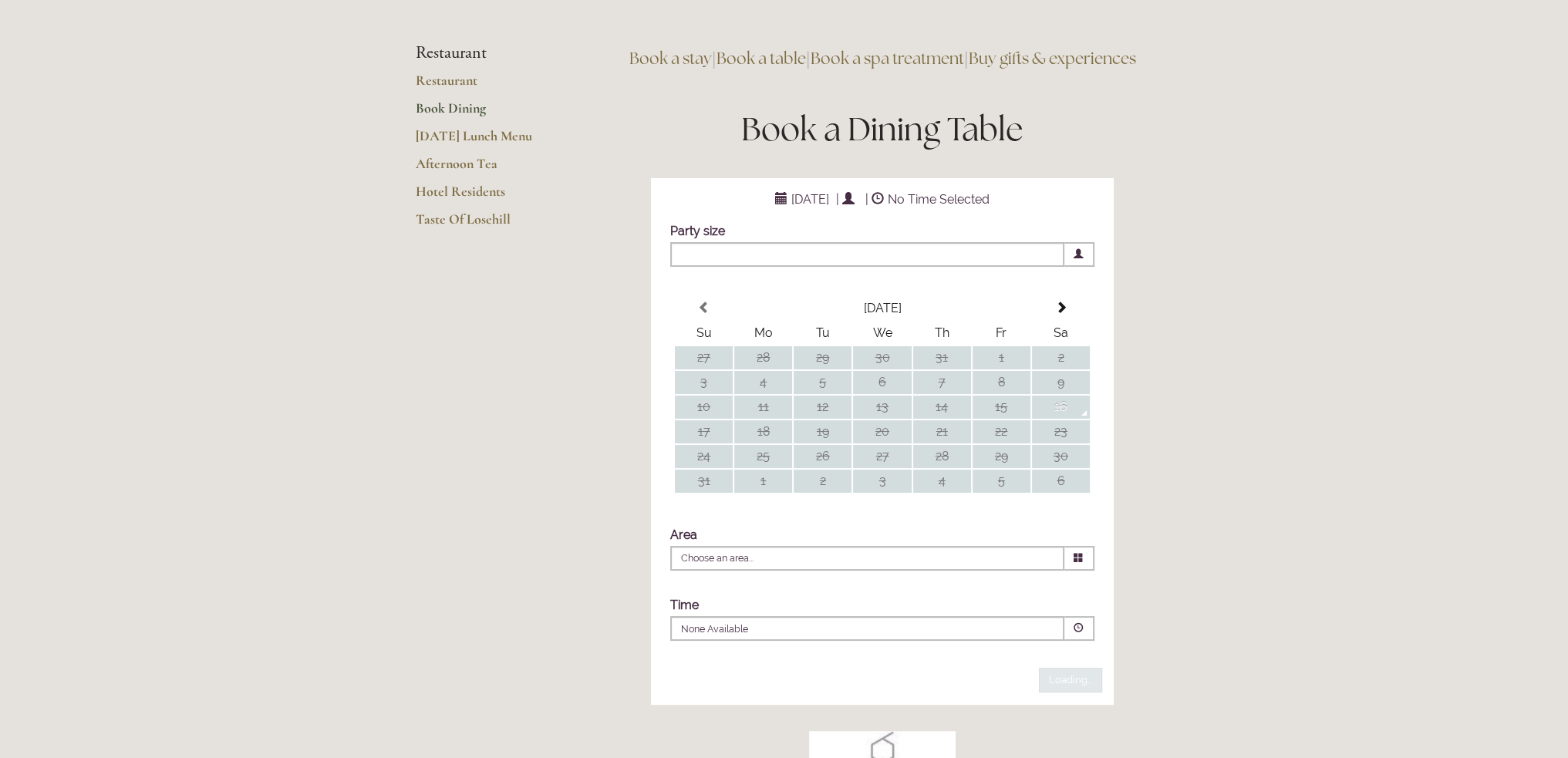
scroll to position [78, 0]
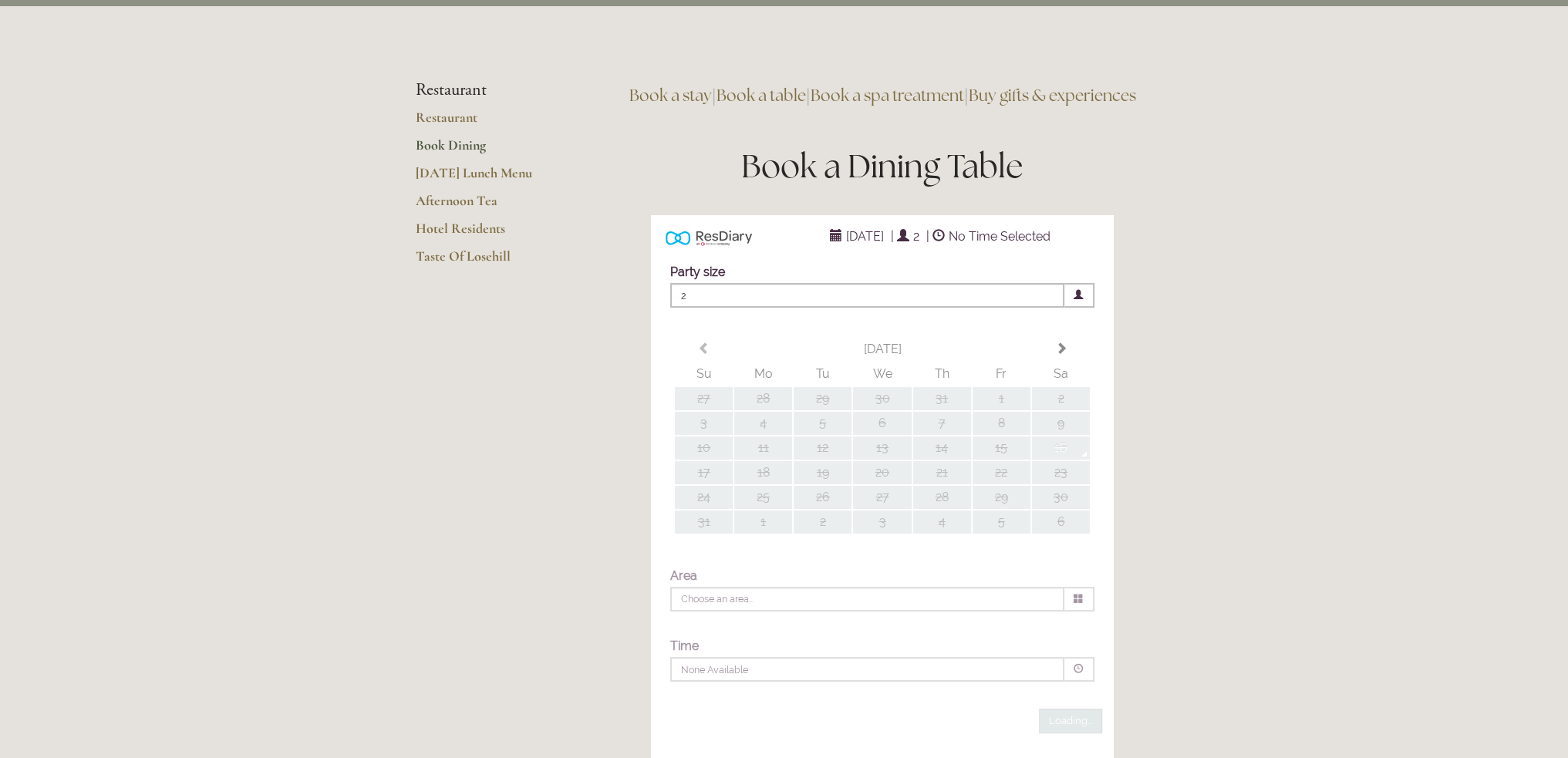
type input "Any Area"
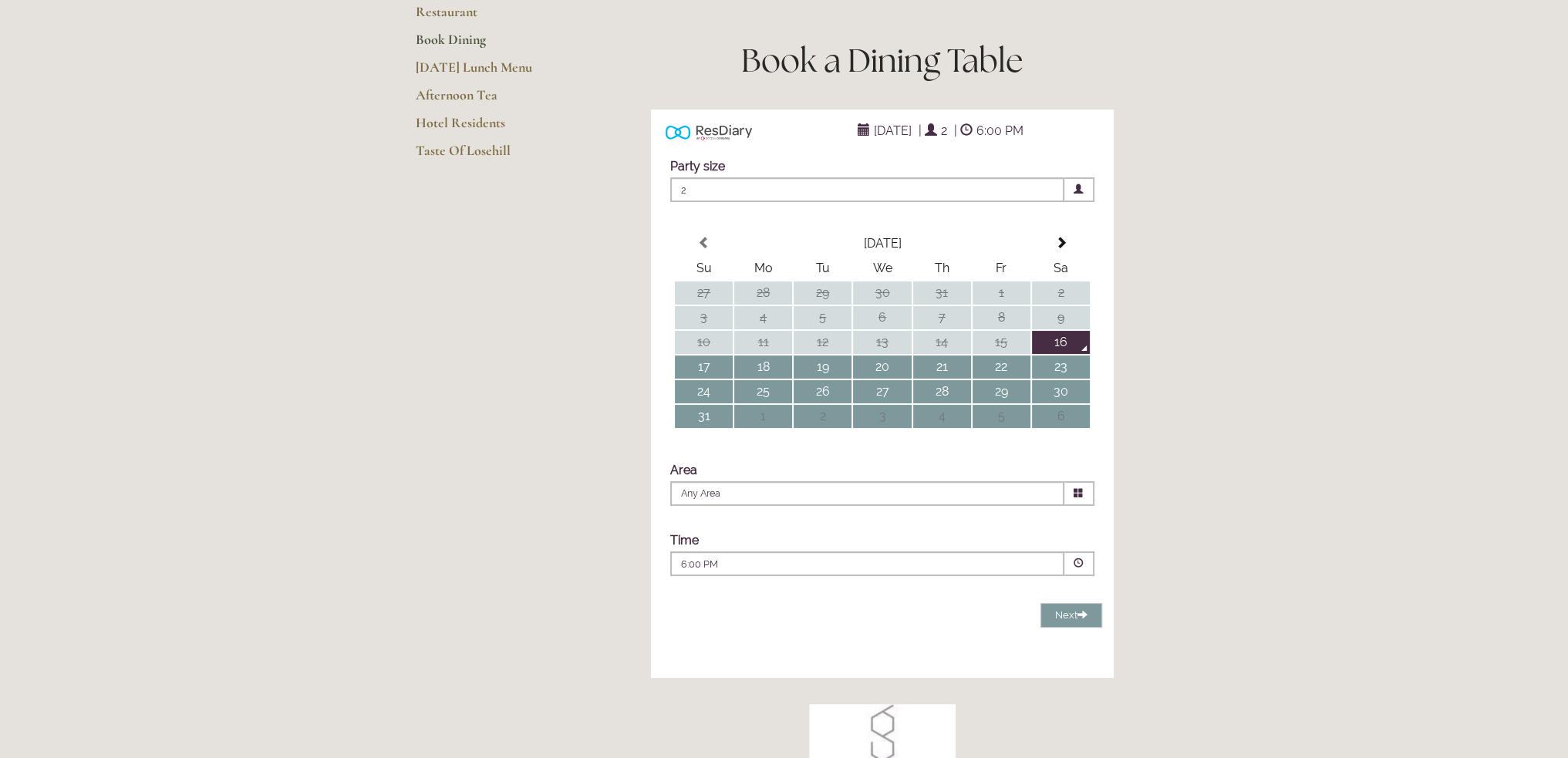
scroll to position [386, 0]
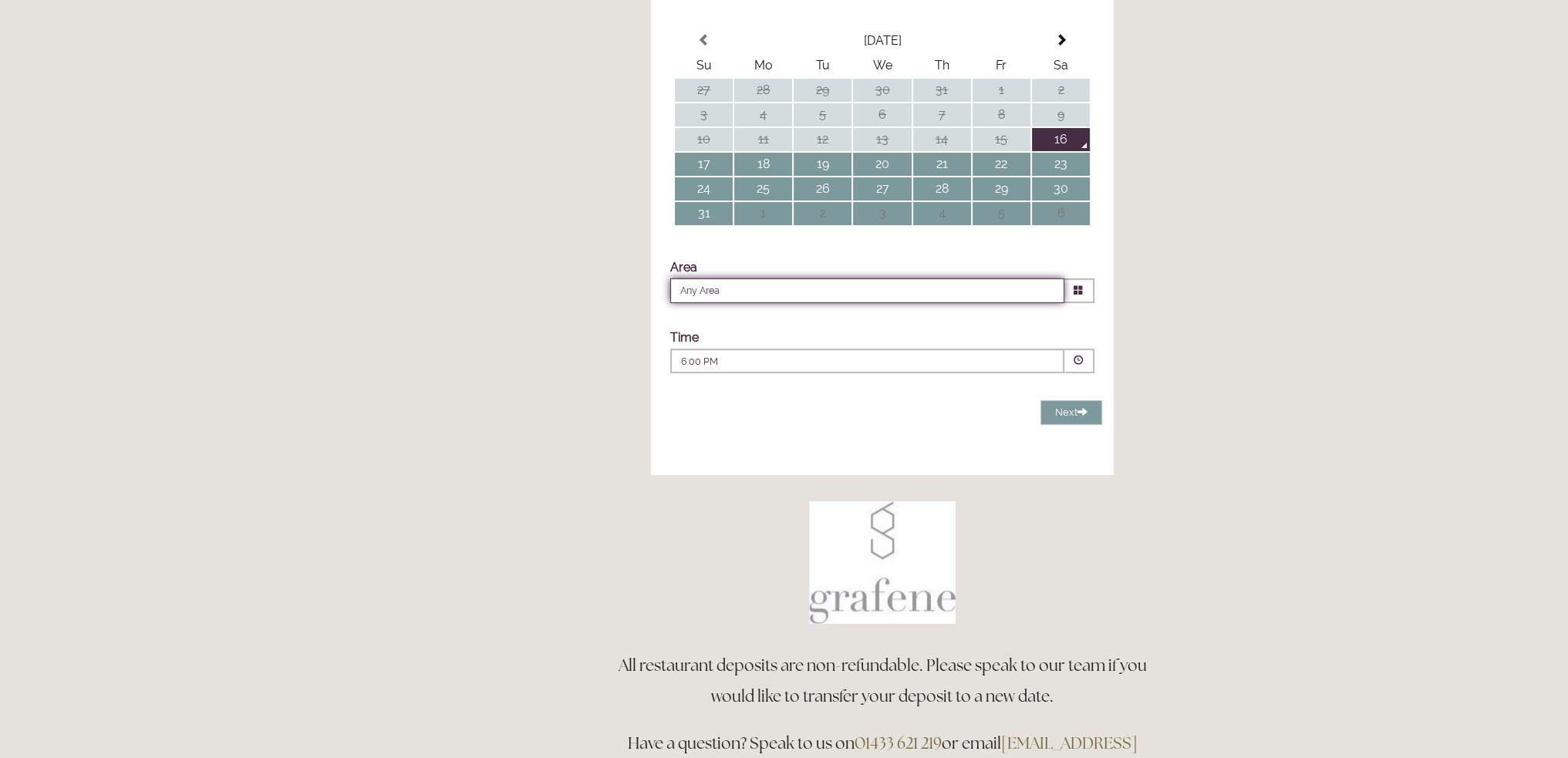
click at [962, 303] on input "Any Area" at bounding box center [867, 290] width 394 height 24
click at [738, 324] on li "Any Area" at bounding box center [876, 313] width 410 height 19
click at [763, 369] on p "6:00 PM" at bounding box center [821, 361] width 279 height 14
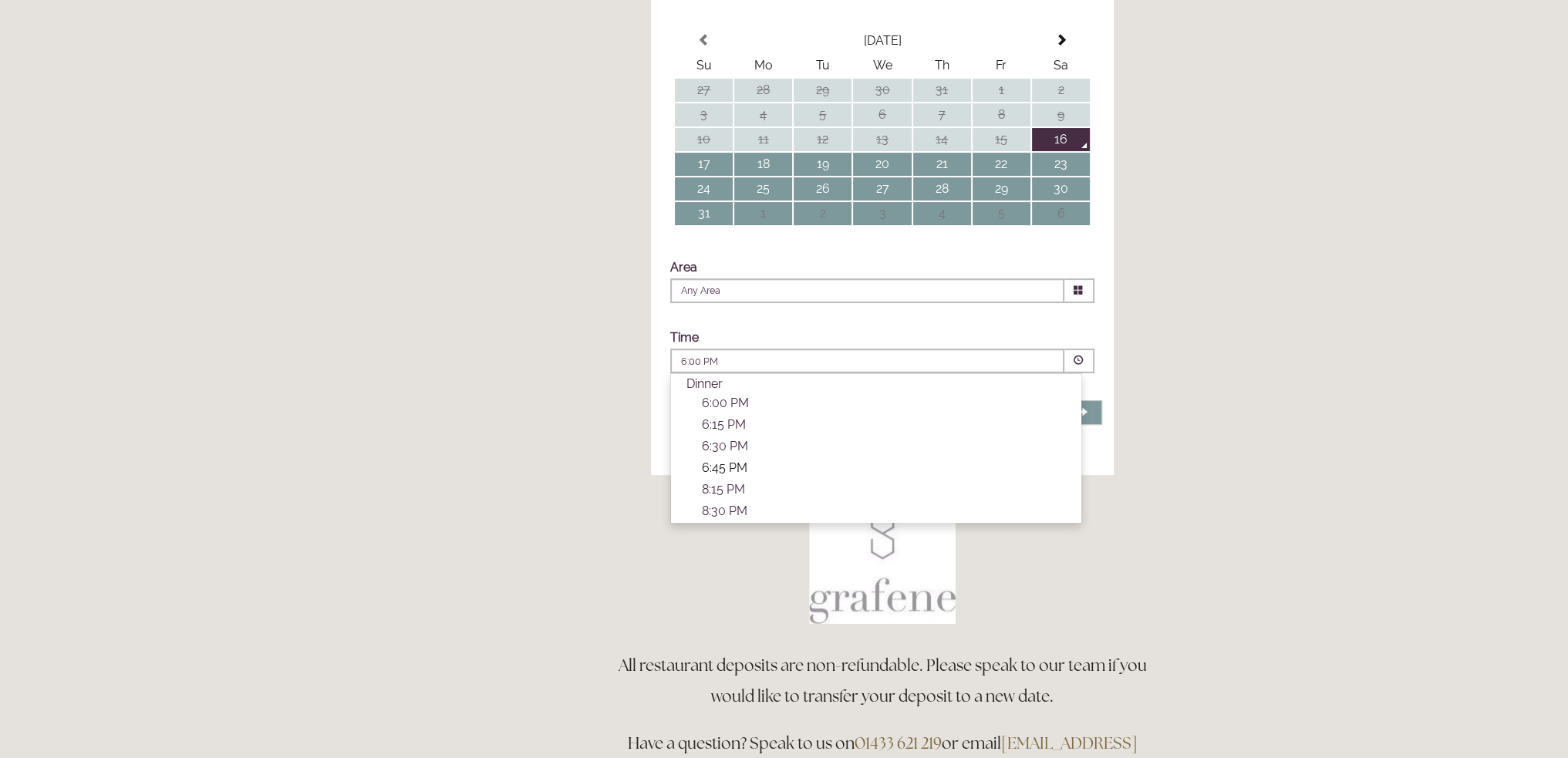
click at [735, 475] on p "6:45 PM" at bounding box center [884, 468] width 364 height 14
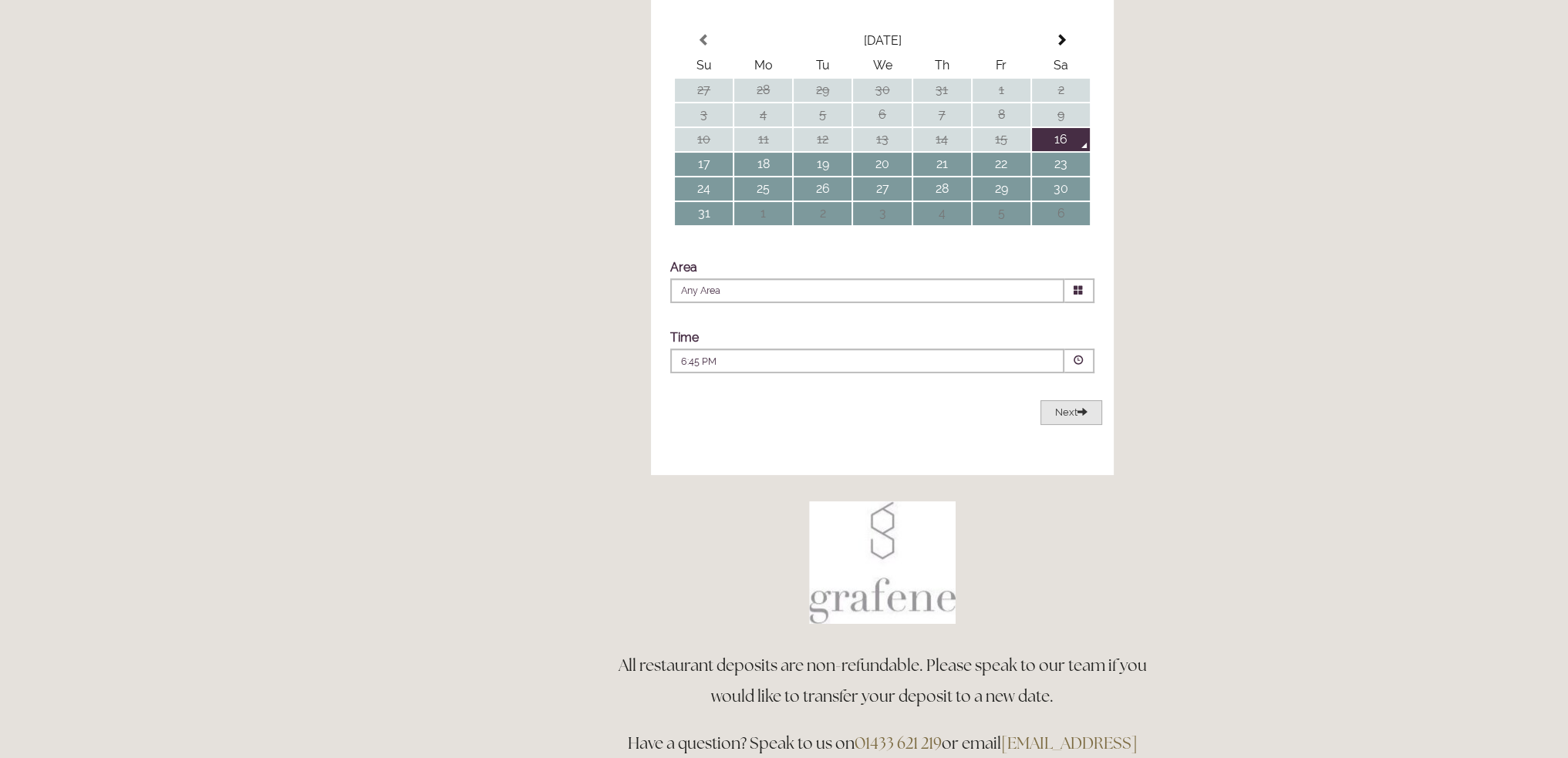
click at [1074, 418] on span "Next" at bounding box center [1071, 412] width 32 height 12
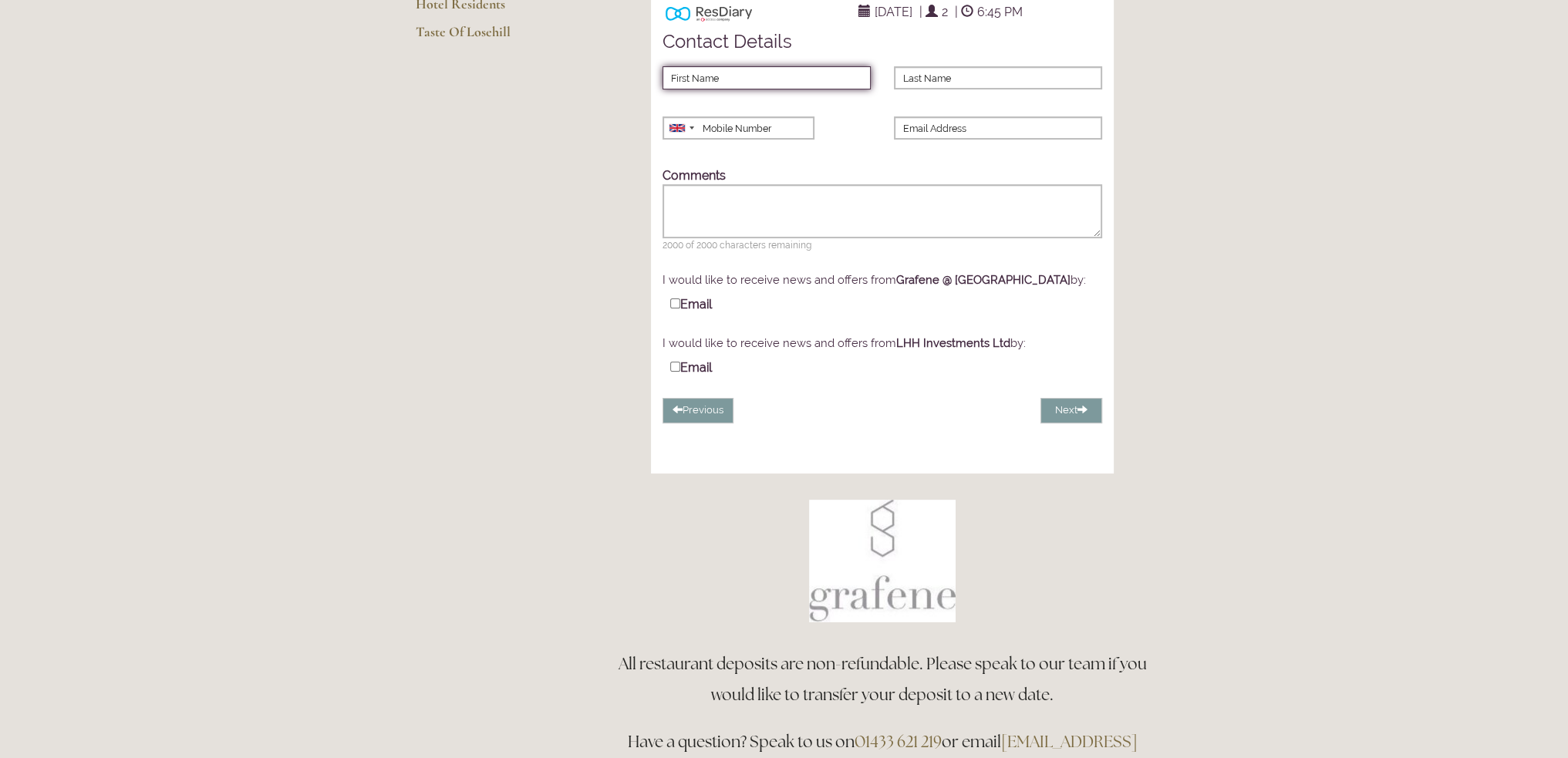
click at [721, 89] on input "First Name" at bounding box center [766, 78] width 208 height 23
type input "Timothy"
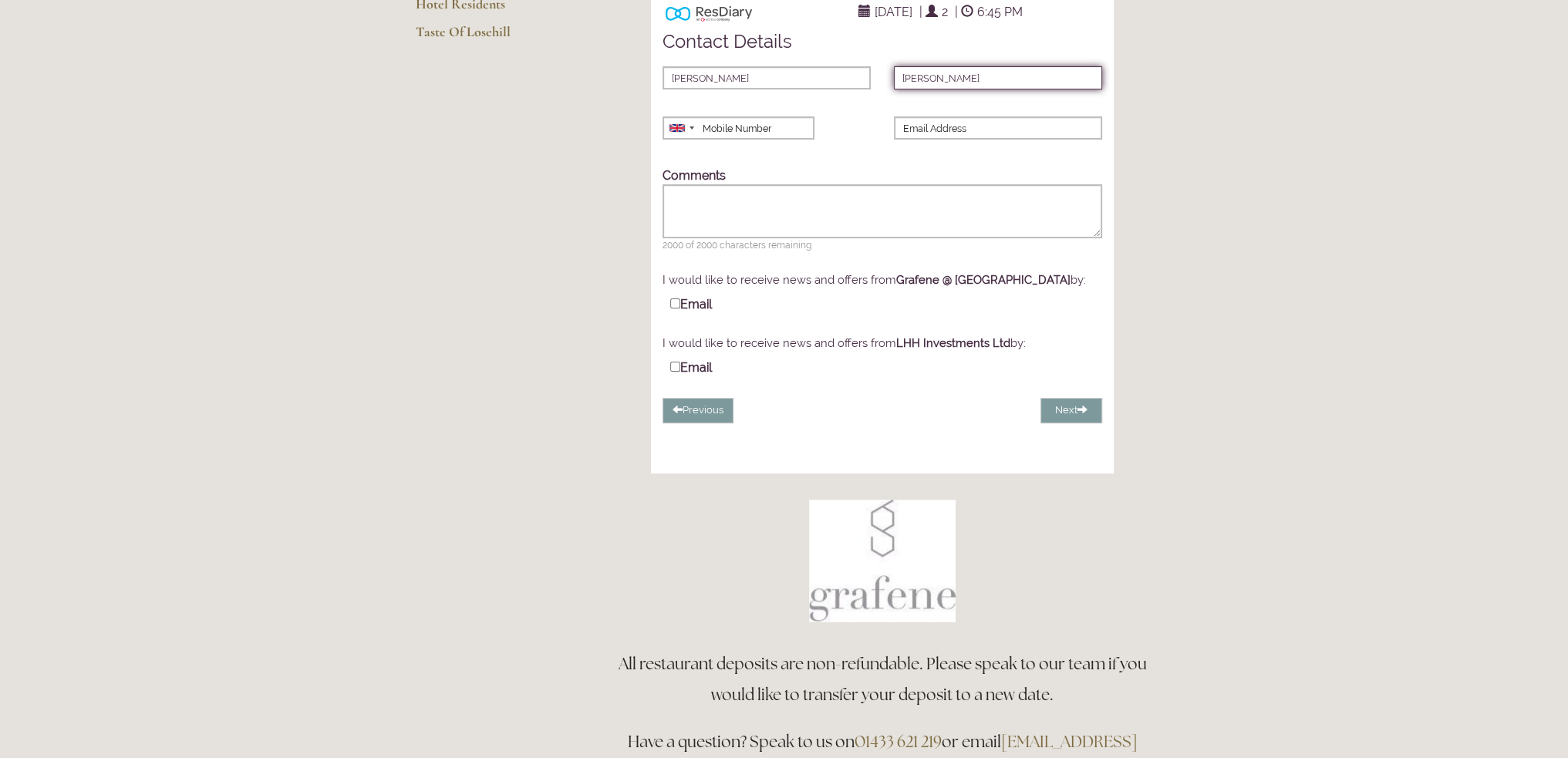
type input "de-Beger"
click at [742, 140] on input "Mobile Number" at bounding box center [737, 128] width 150 height 23
type input "0778627551"
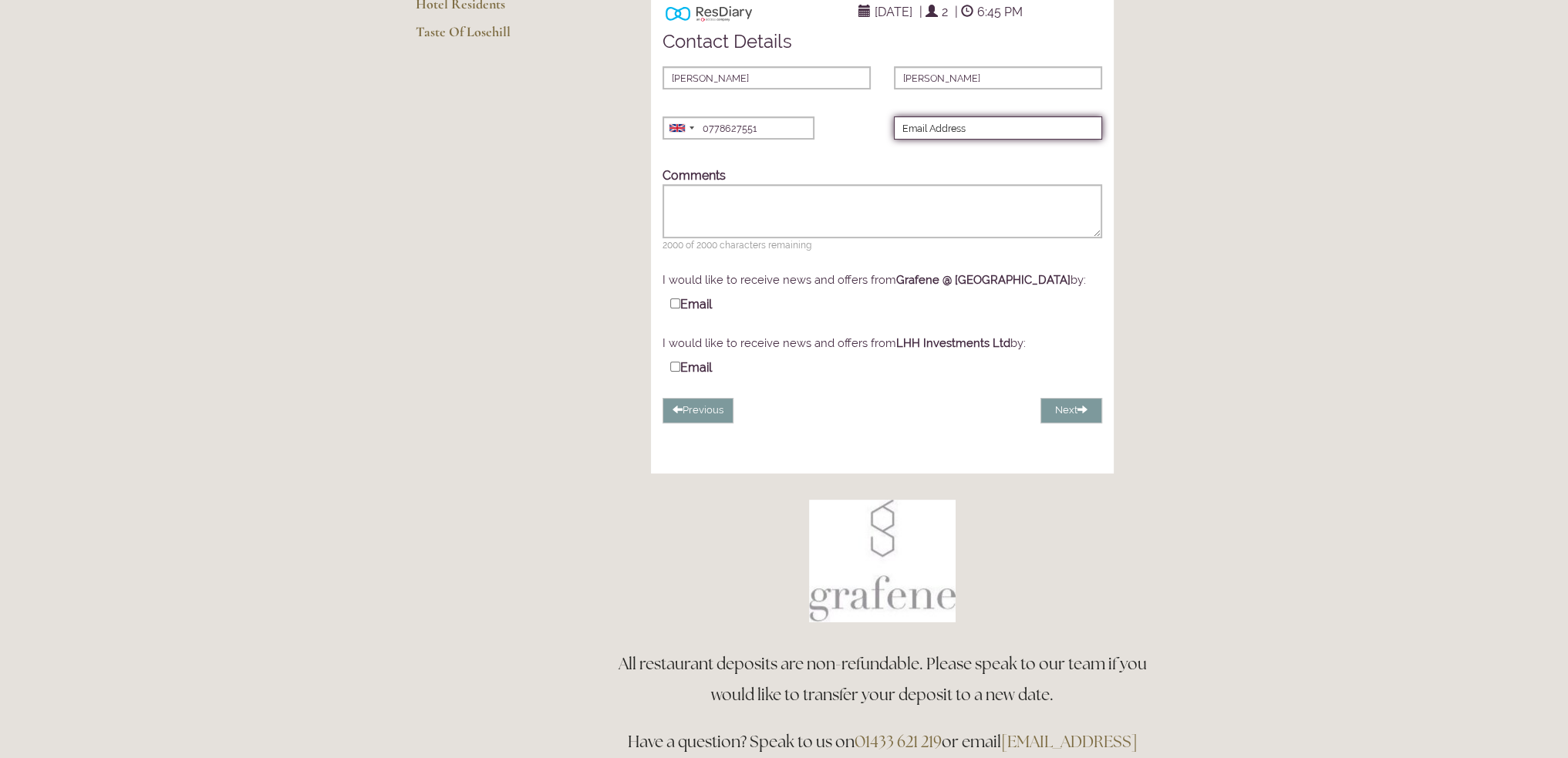
click at [923, 140] on input "Email Address" at bounding box center [998, 128] width 208 height 23
type input "Timdebeger@gmail.com"
click at [1068, 424] on button "Next" at bounding box center [1071, 411] width 61 height 25
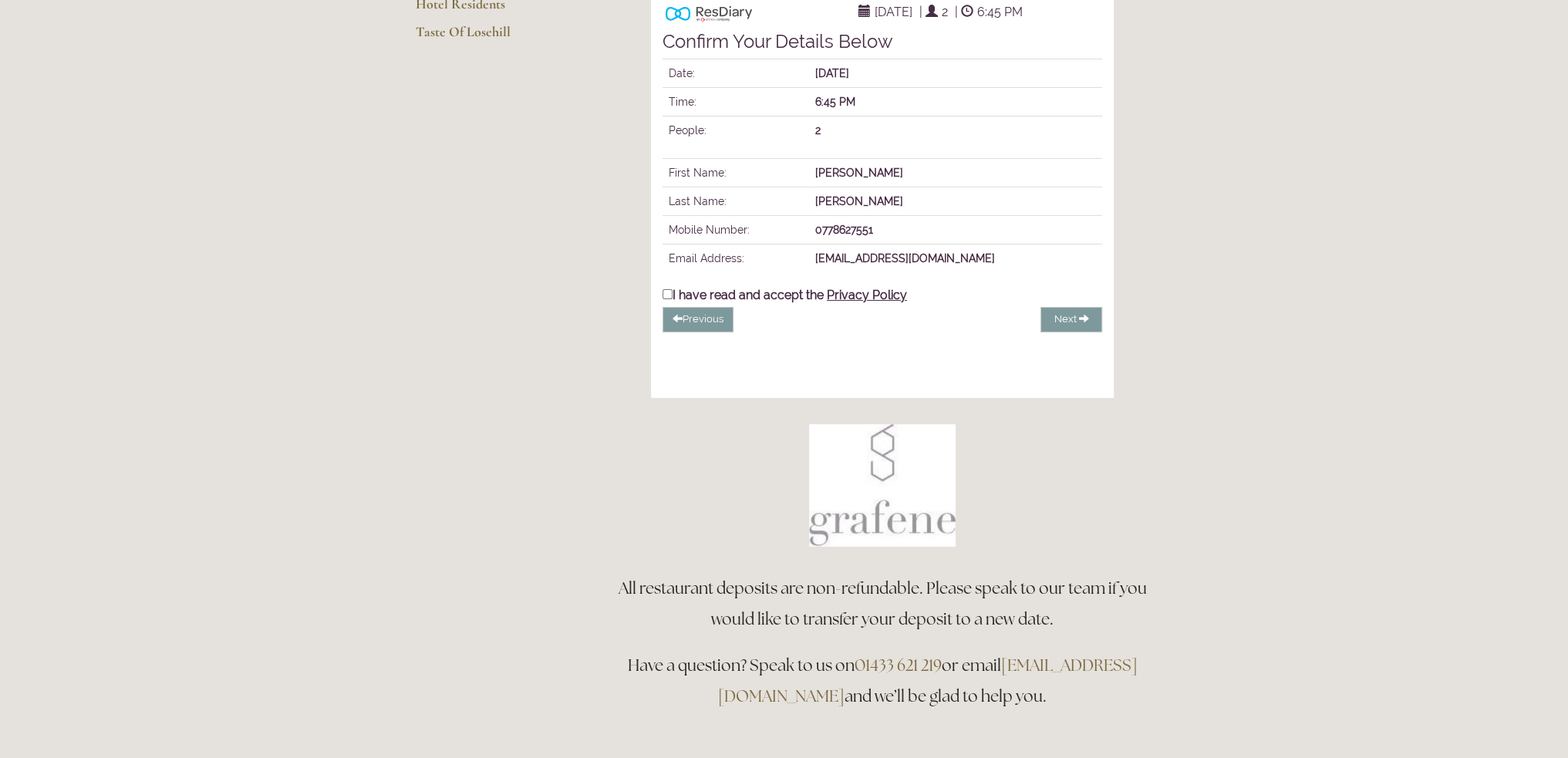
click at [669, 299] on input "I have read and accept the Privacy Policy" at bounding box center [667, 294] width 10 height 10
checkbox input "true"
click at [1035, 324] on span "Complete Booking" at bounding box center [1035, 318] width 88 height 12
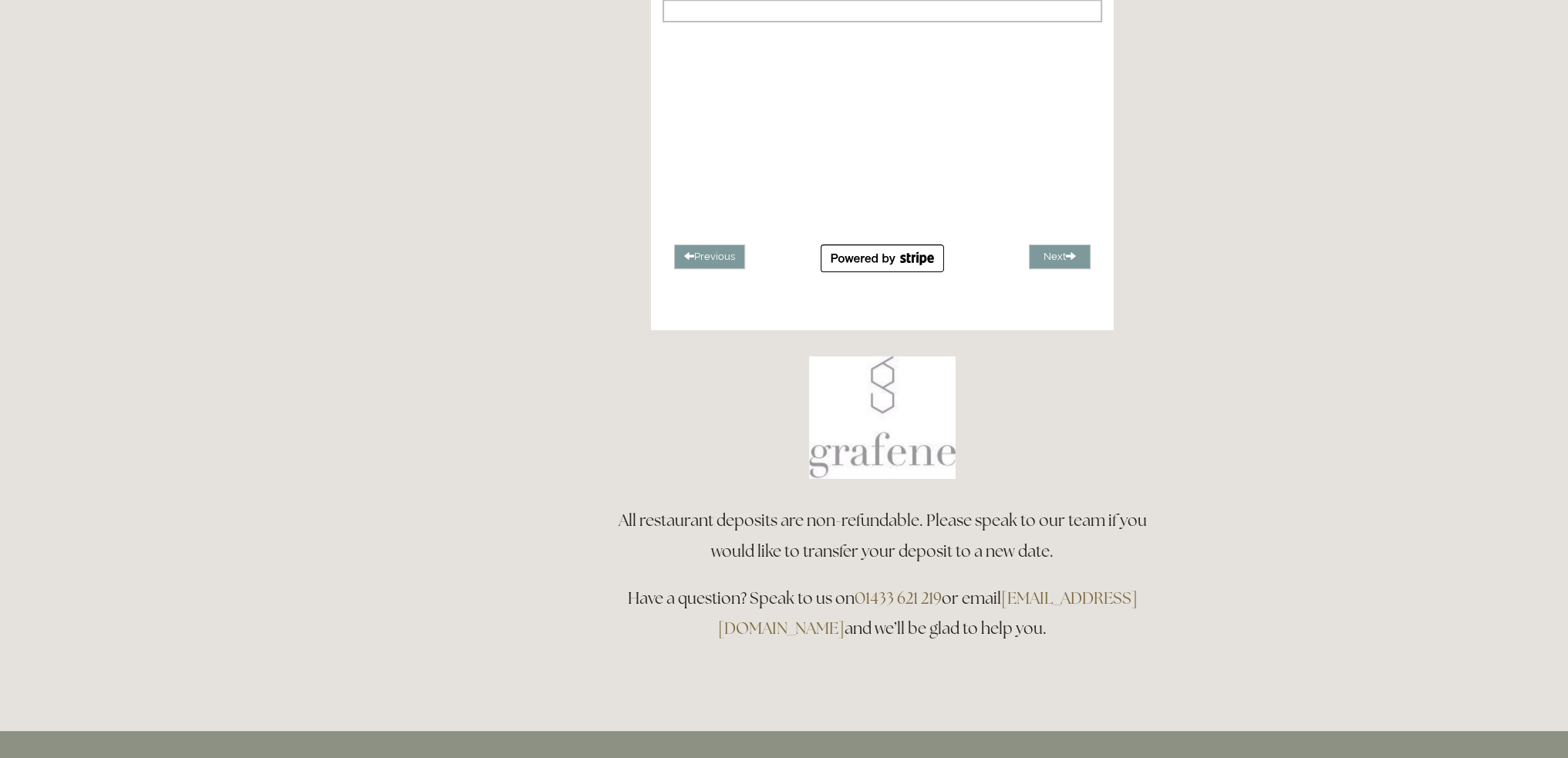
scroll to position [456, 0]
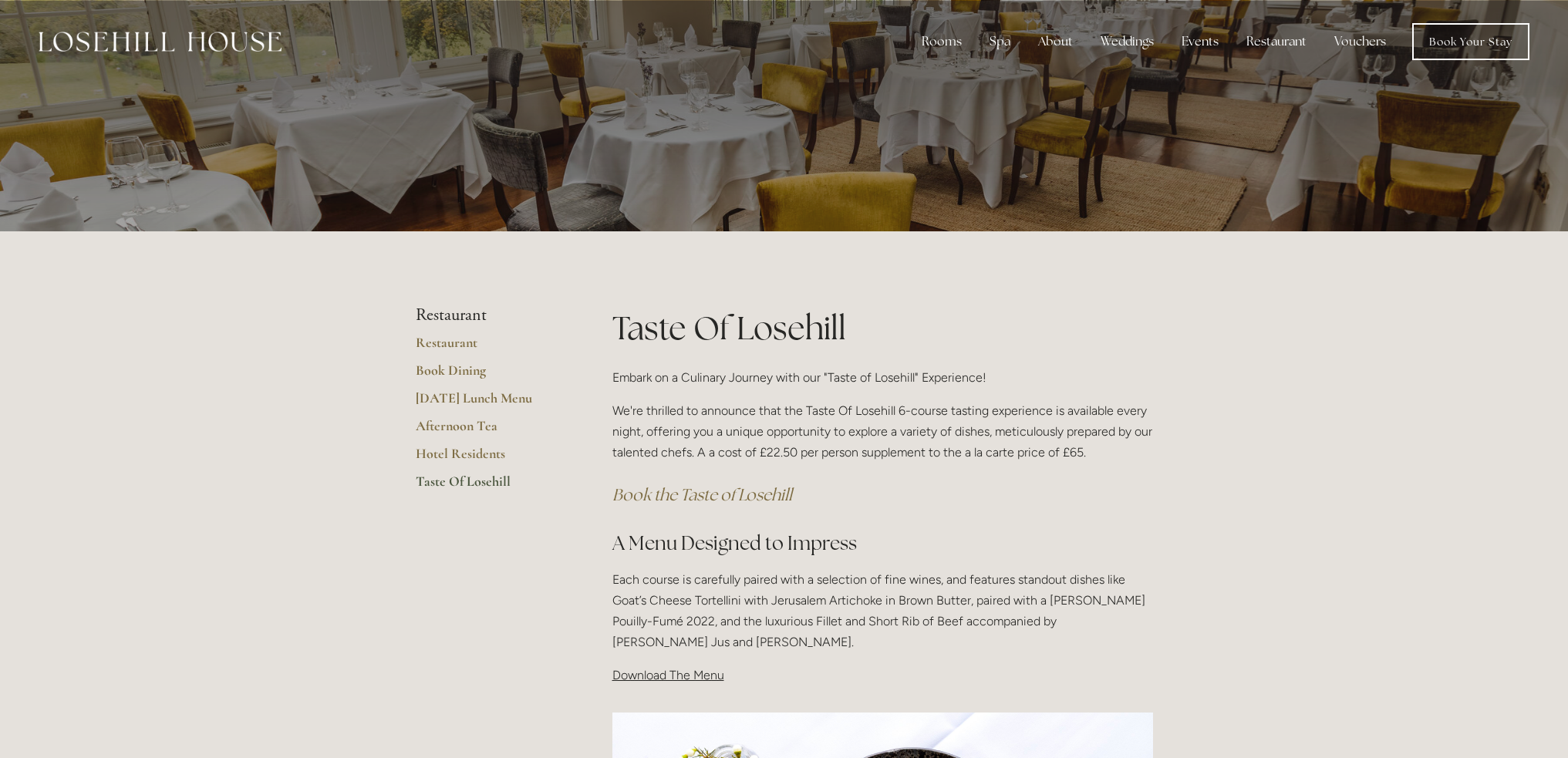
scroll to position [232, 0]
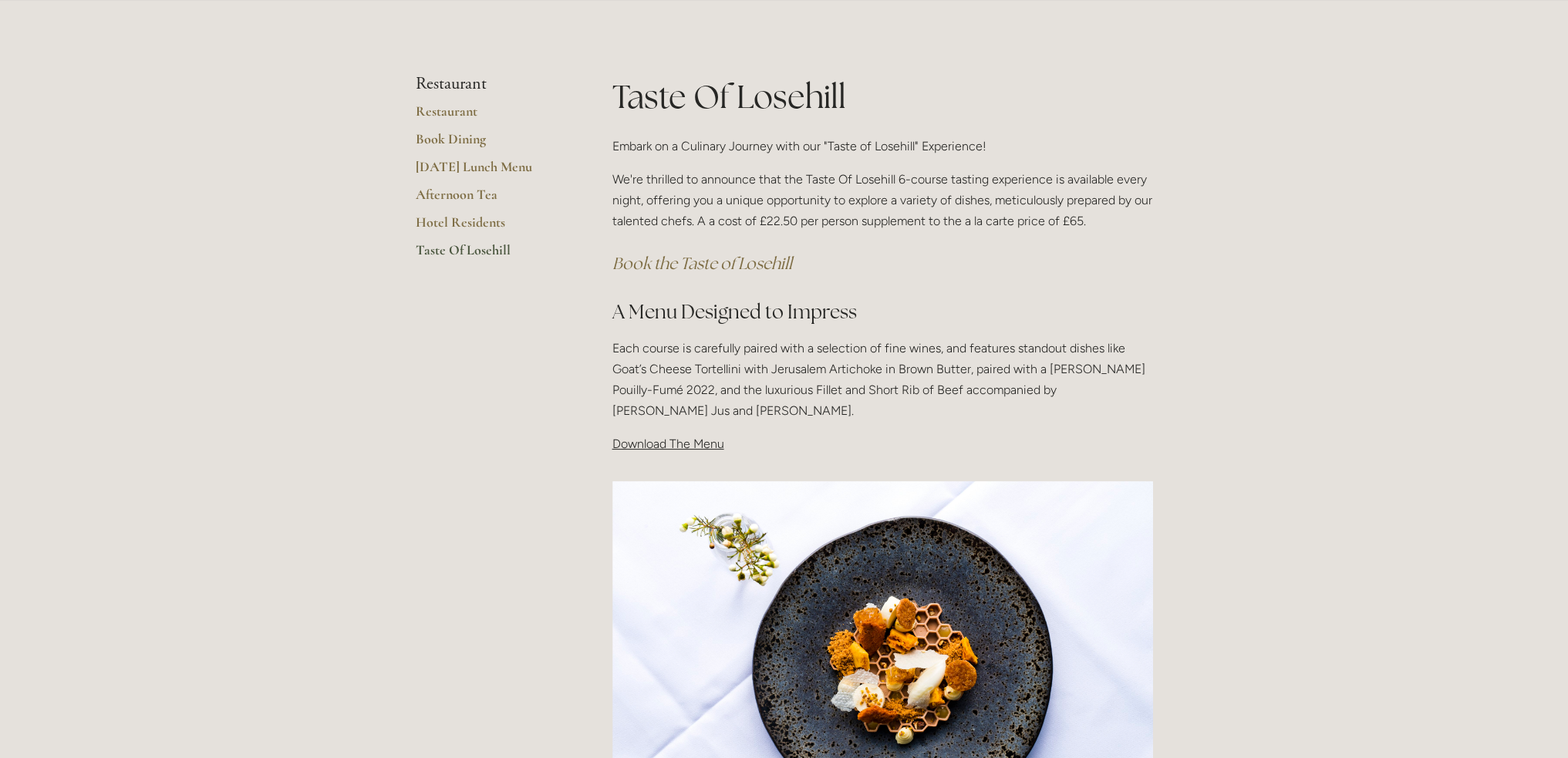
click at [658, 446] on span "Download The Menu" at bounding box center [669, 443] width 112 height 14
drag, startPoint x: 691, startPoint y: 448, endPoint x: 700, endPoint y: 447, distance: 9.1
click at [691, 448] on span "Download The Menu" at bounding box center [669, 443] width 112 height 14
click at [887, 397] on p "Each course is carefully paired with a selection of fine wines, and features st…" at bounding box center [883, 379] width 541 height 84
click at [889, 392] on p "Each course is carefully paired with a selection of fine wines, and features st…" at bounding box center [883, 379] width 541 height 84
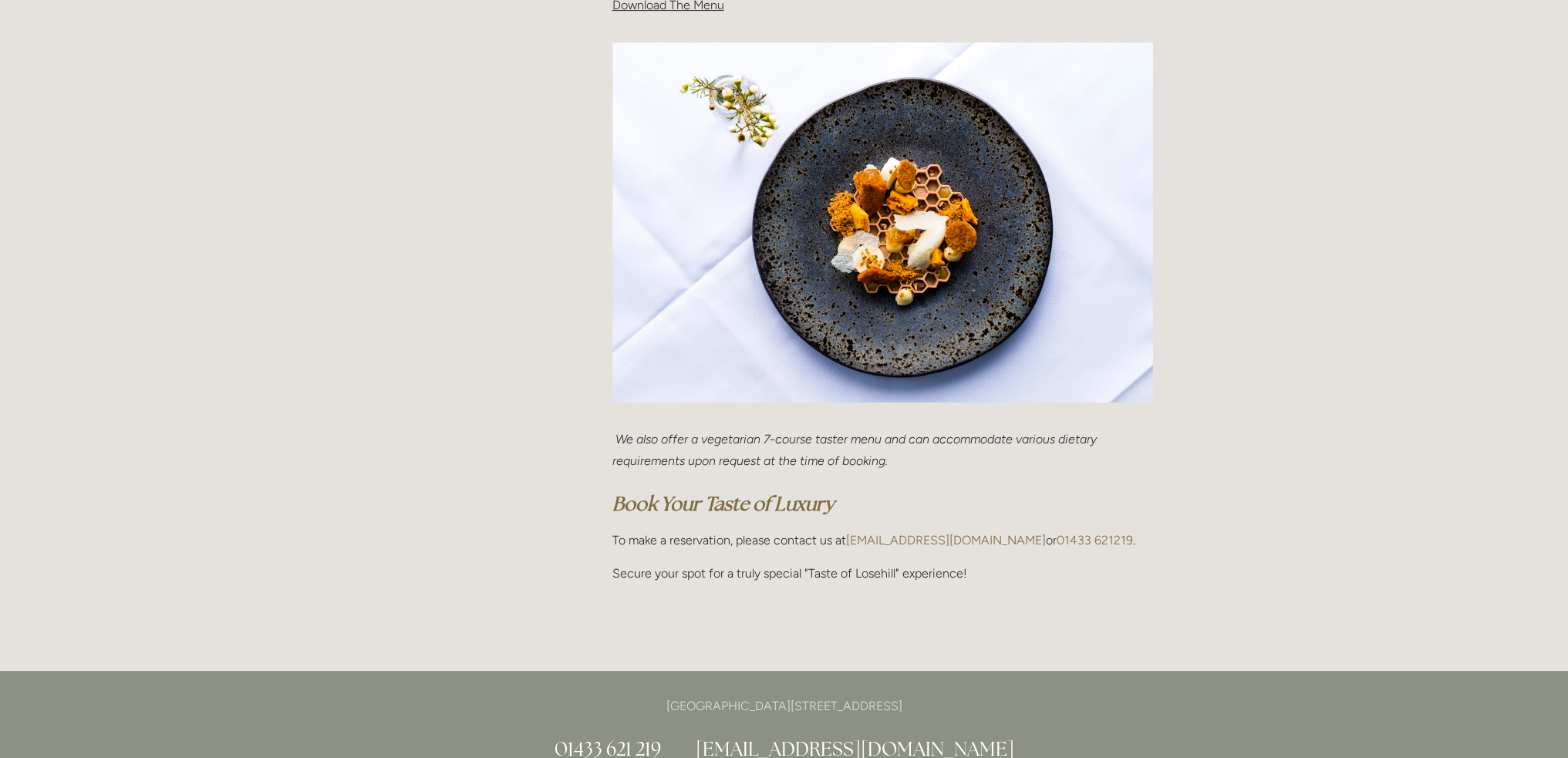
scroll to position [694, 0]
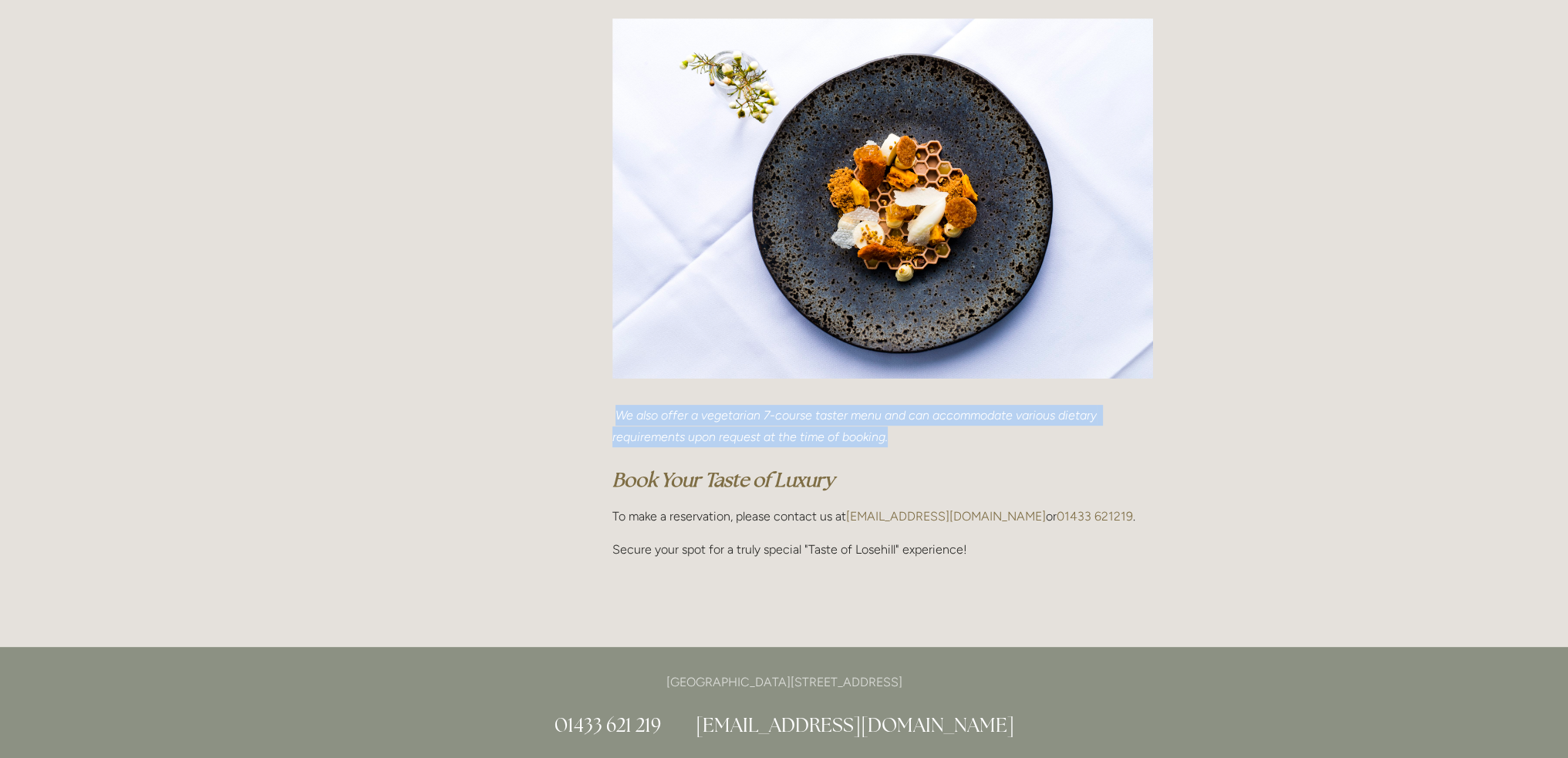
drag, startPoint x: 917, startPoint y: 434, endPoint x: 614, endPoint y: 420, distance: 303.3
click at [614, 420] on p "We also offer a vegetarian 7-course taster menu and can accommodate various die…" at bounding box center [883, 425] width 541 height 41
click at [812, 471] on em "Book Your Taste of Luxury" at bounding box center [724, 479] width 222 height 24
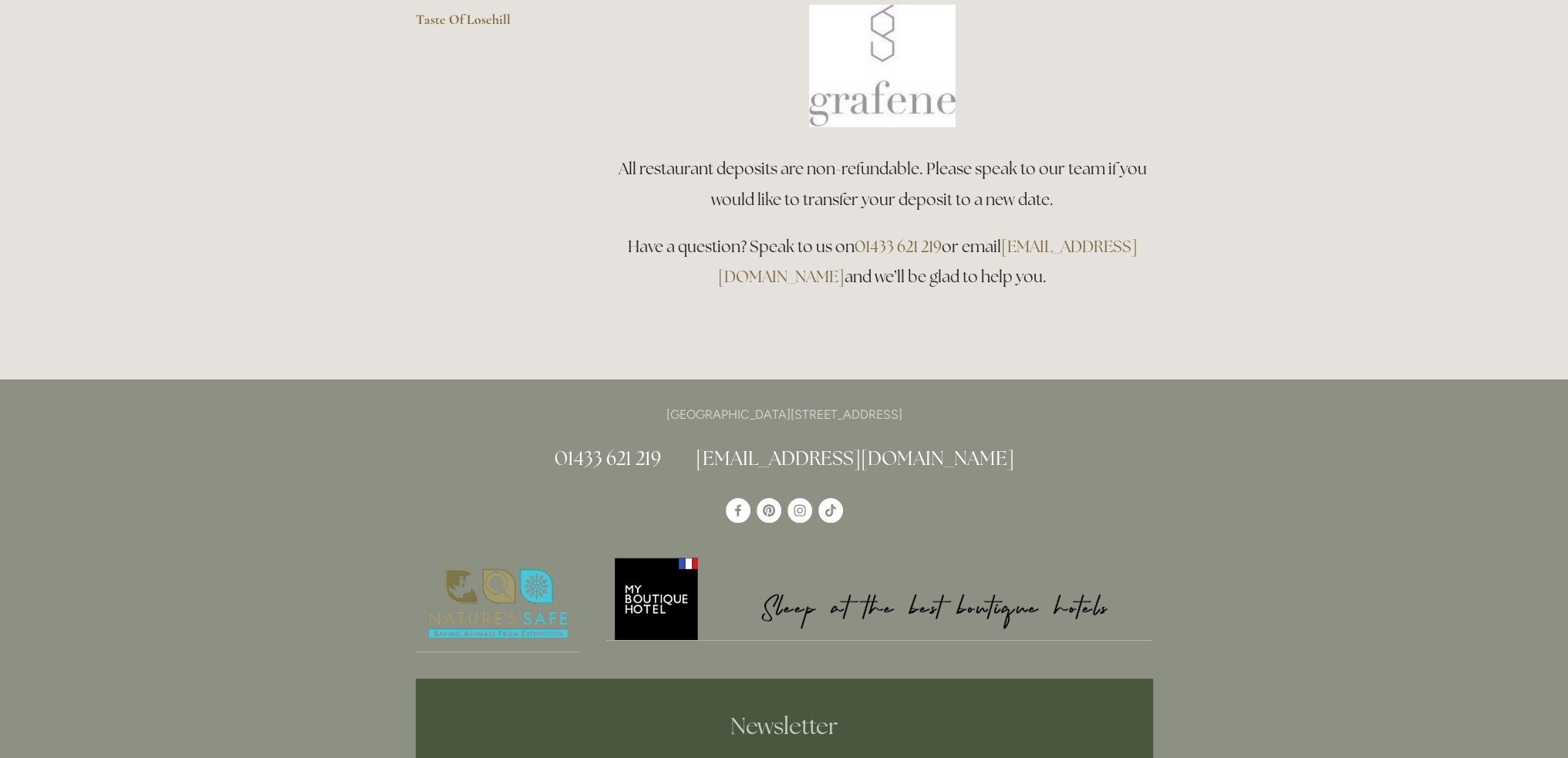
scroll to position [308, 0]
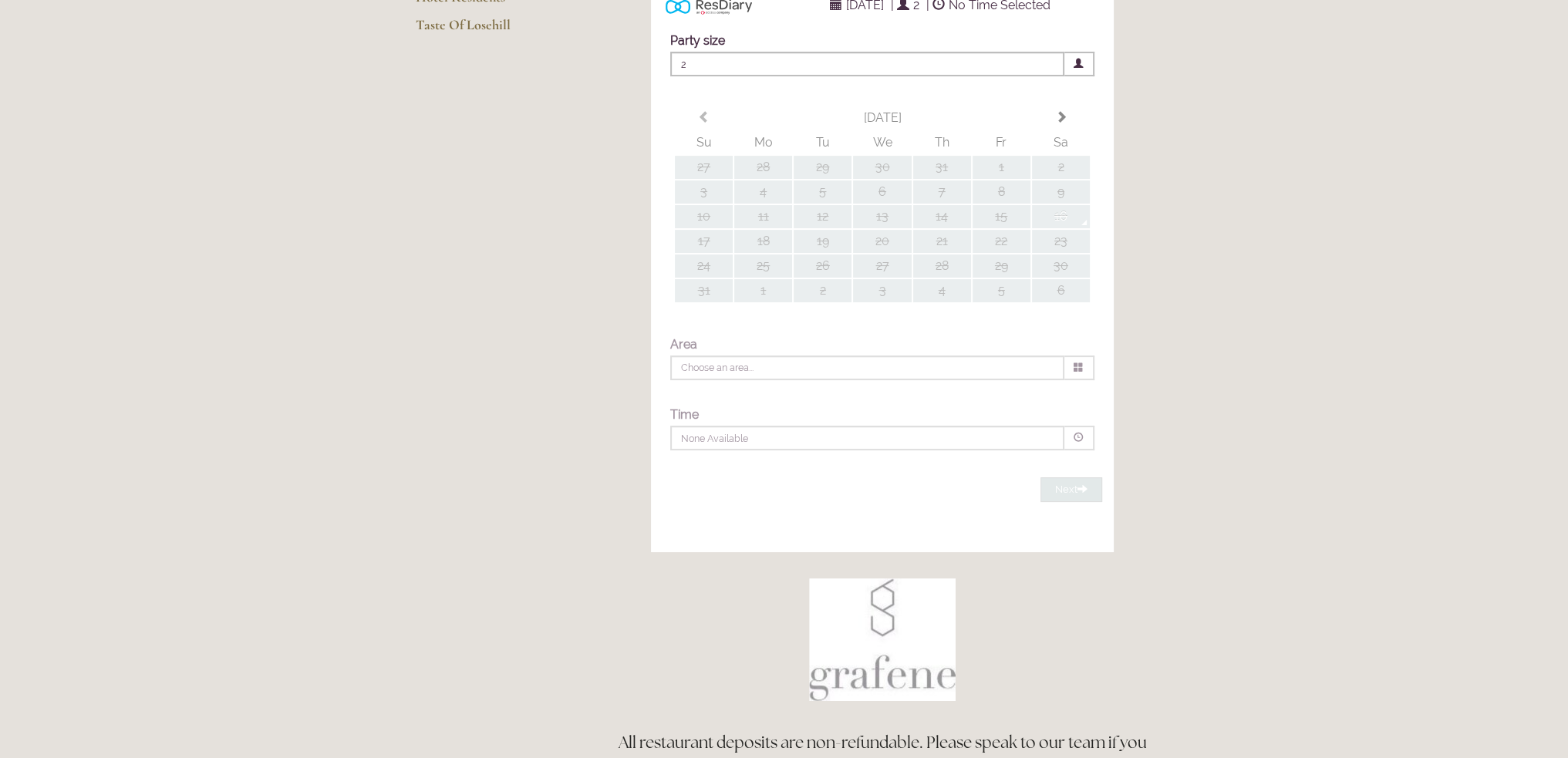
type input "Any Area"
